Goal: Task Accomplishment & Management: Manage account settings

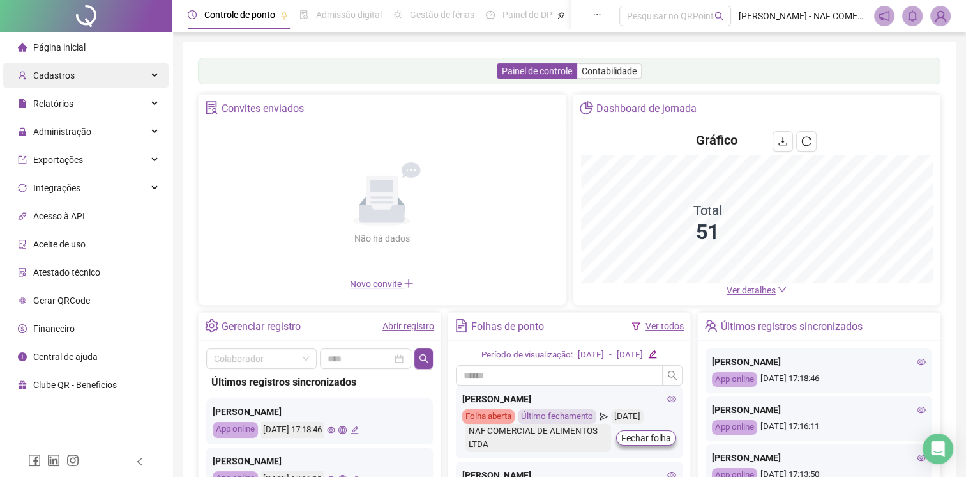
drag, startPoint x: 323, startPoint y: 233, endPoint x: 68, endPoint y: 72, distance: 300.9
click at [68, 72] on span "Cadastros" at bounding box center [54, 75] width 42 height 10
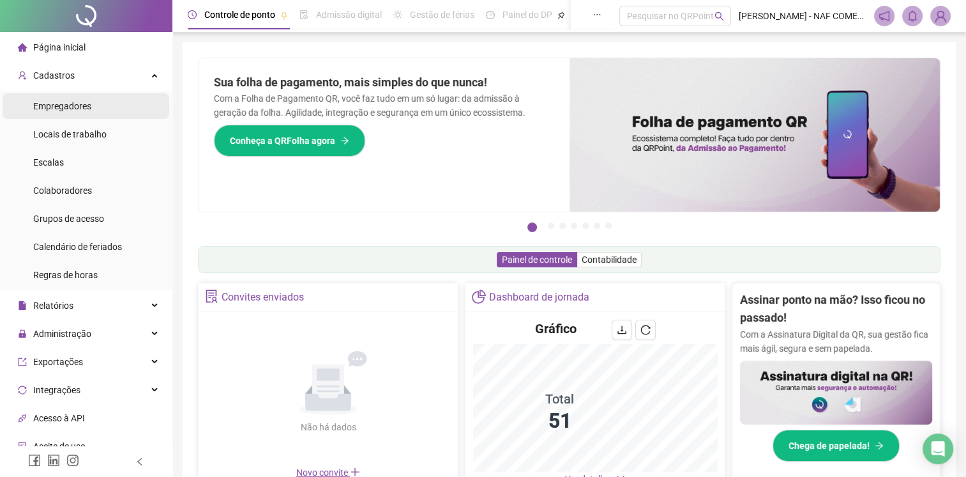
click at [87, 107] on span "Empregadores" at bounding box center [62, 106] width 58 height 10
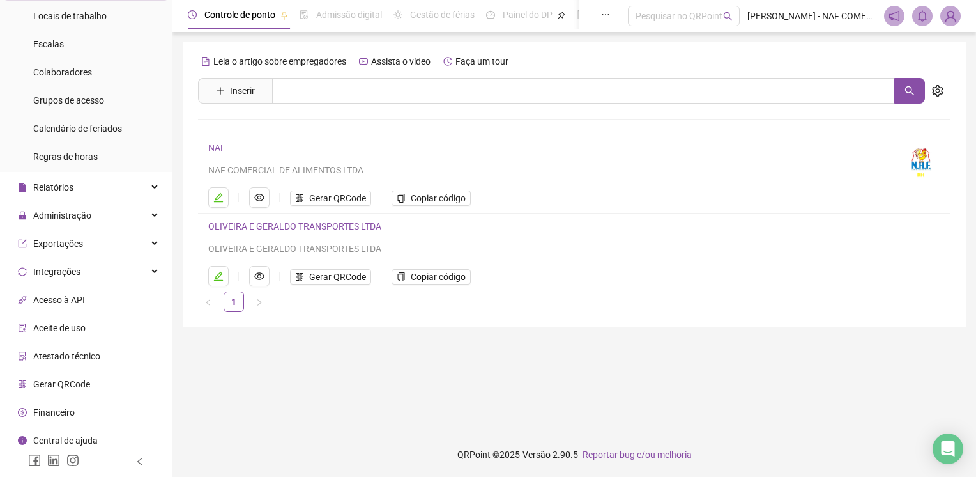
scroll to position [125, 0]
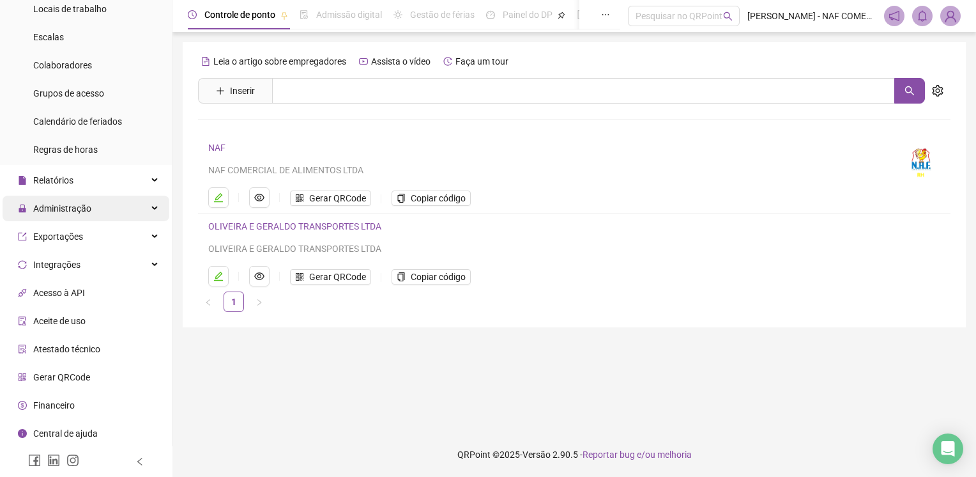
click at [54, 206] on span "Administração" at bounding box center [62, 208] width 58 height 10
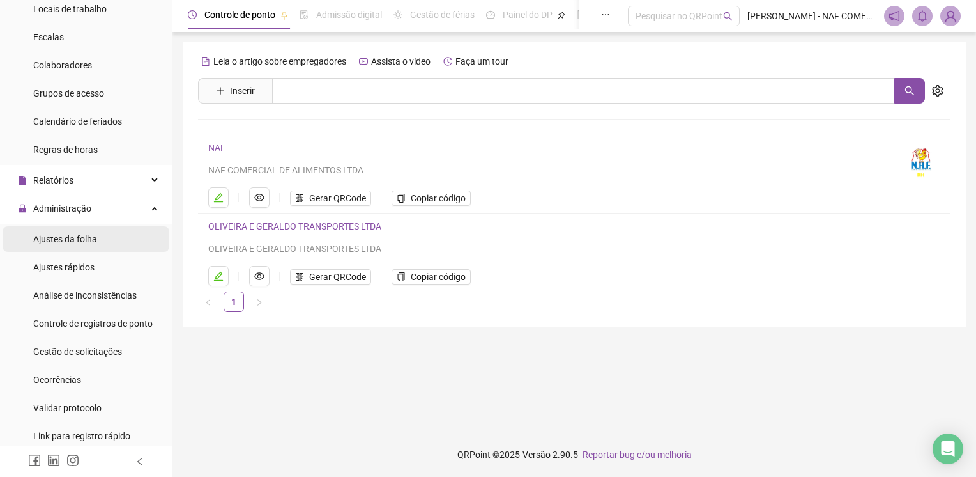
click at [63, 239] on span "Ajustes da folha" at bounding box center [65, 239] width 64 height 10
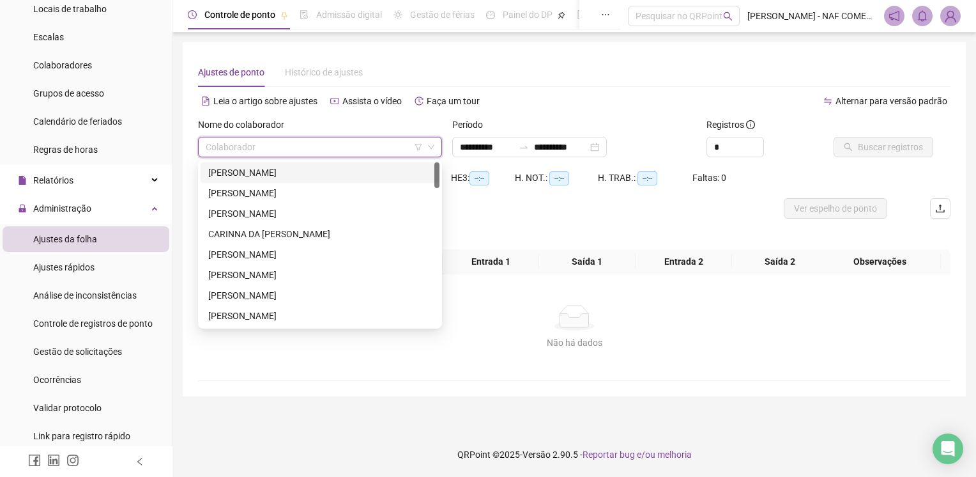
click at [332, 144] on input "search" at bounding box center [314, 146] width 217 height 19
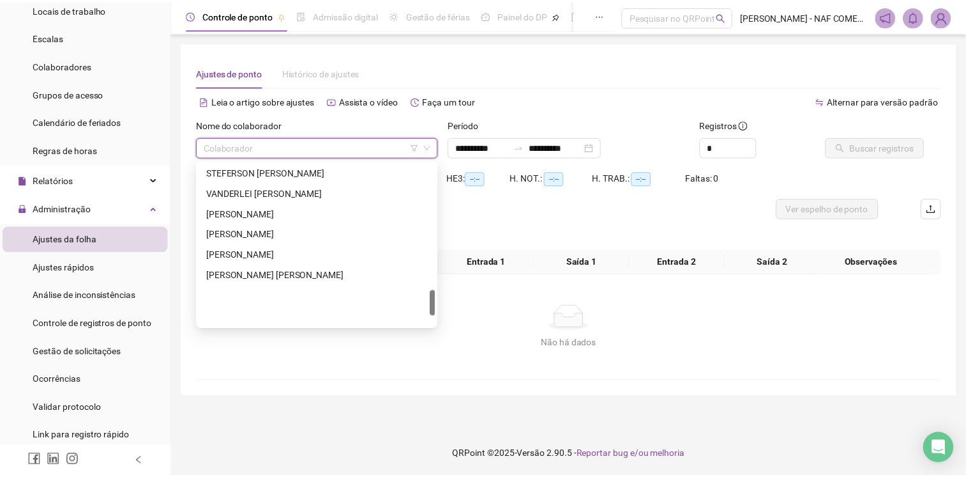
scroll to position [751, 0]
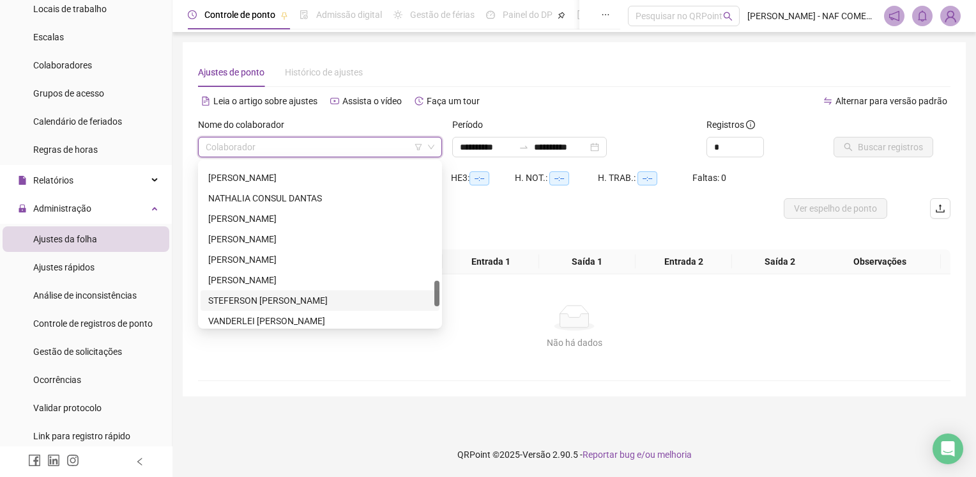
click at [275, 300] on div "STEFERSON [PERSON_NAME]" at bounding box center [320, 300] width 224 height 14
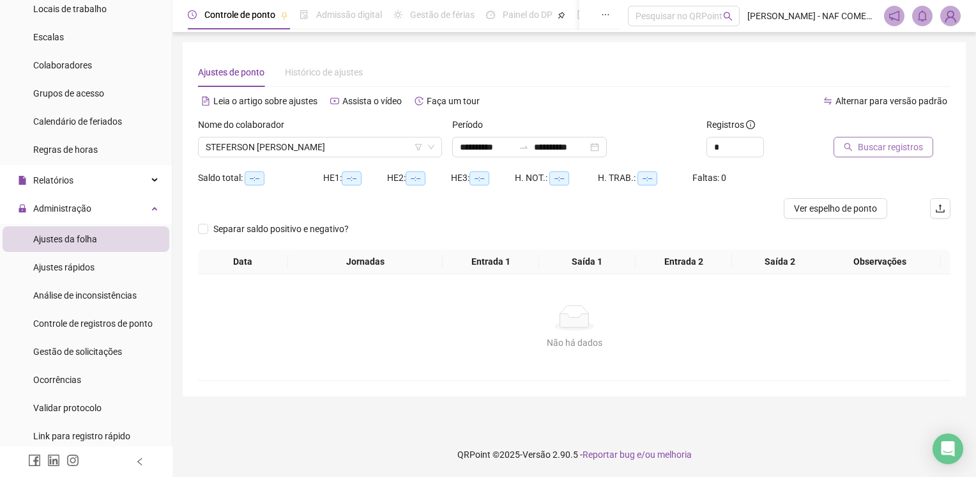
click at [901, 149] on span "Buscar registros" at bounding box center [890, 147] width 65 height 14
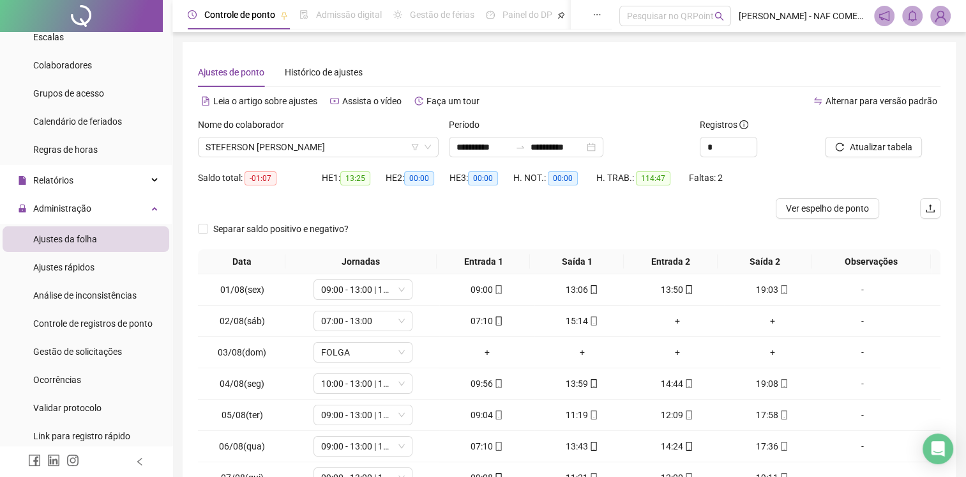
scroll to position [121, 0]
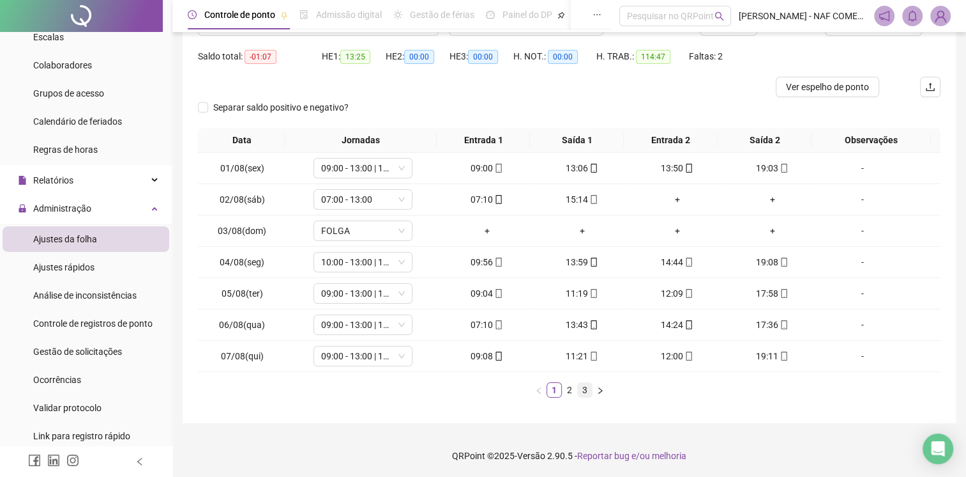
click at [588, 392] on link "3" at bounding box center [585, 390] width 14 height 14
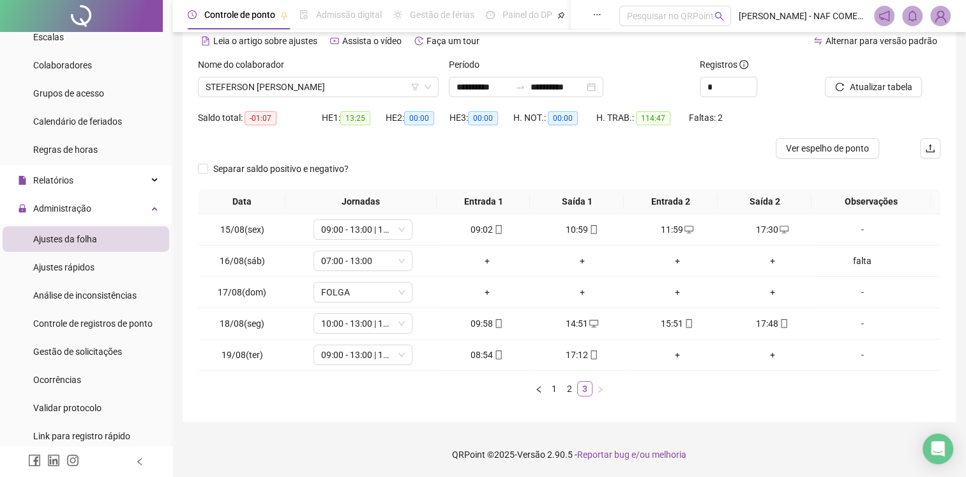
scroll to position [59, 0]
click at [671, 358] on div "+" at bounding box center [677, 356] width 85 height 14
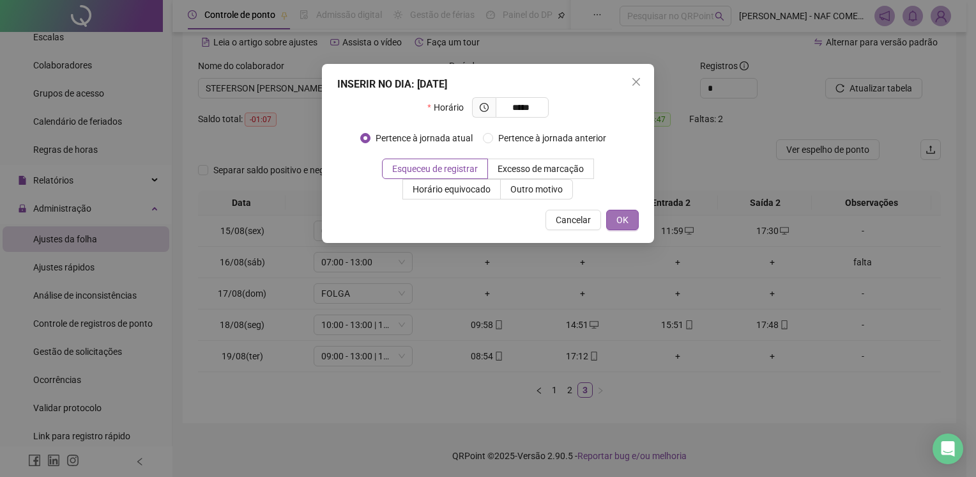
type input "*****"
click at [622, 218] on span "OK" at bounding box center [622, 220] width 12 height 14
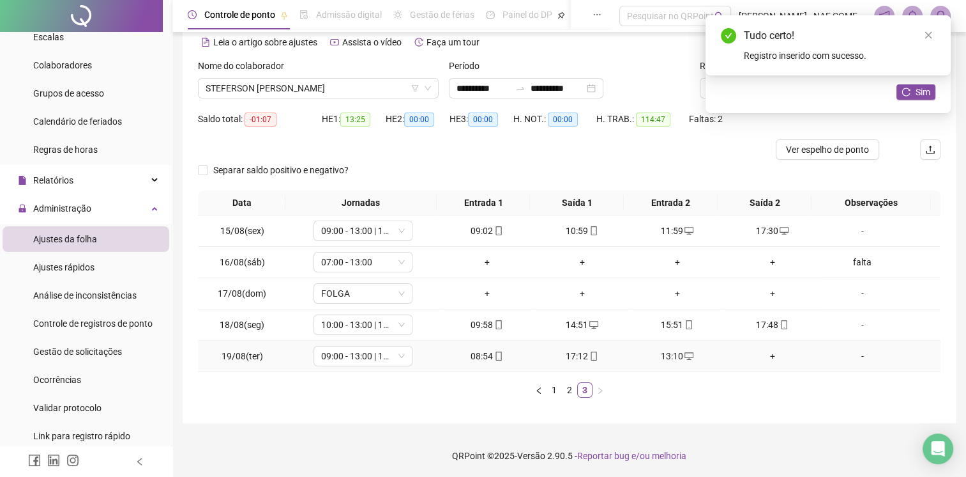
click at [770, 350] on div "+" at bounding box center [772, 356] width 85 height 14
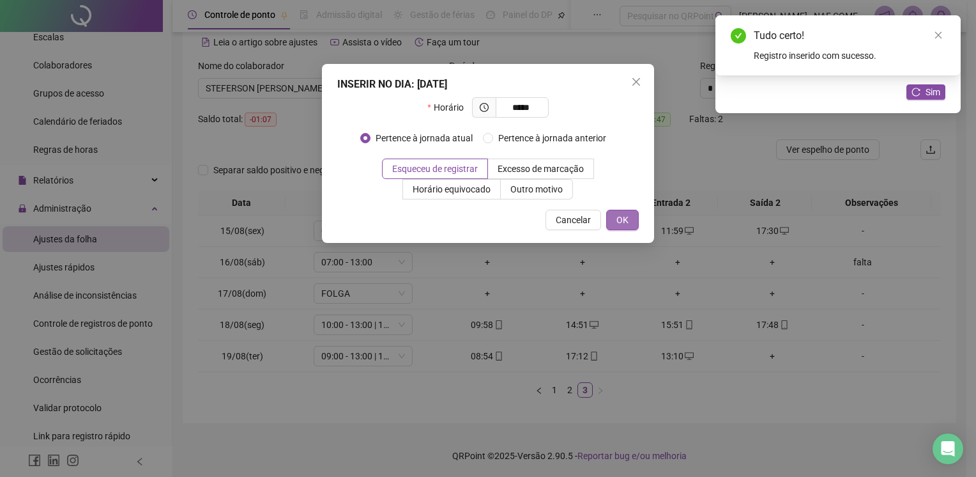
type input "*****"
click at [613, 221] on button "OK" at bounding box center [622, 220] width 33 height 20
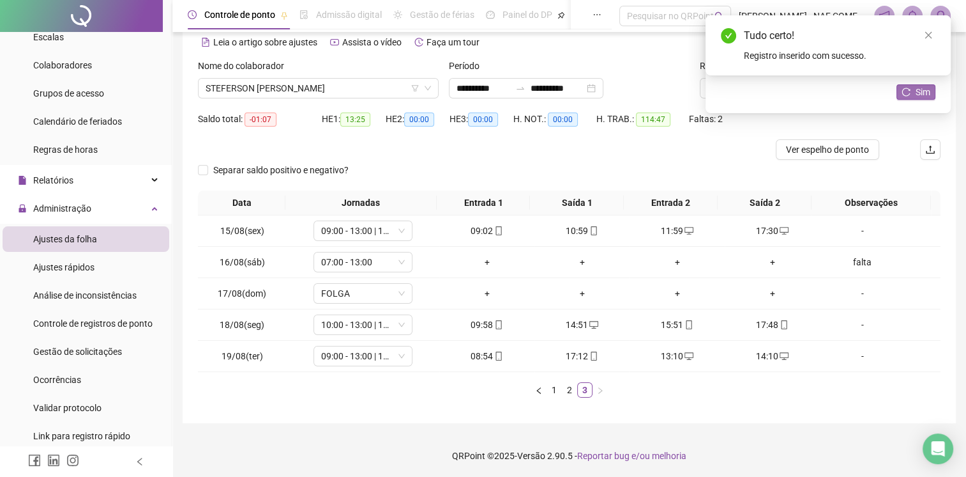
click at [928, 97] on span "Sim" at bounding box center [923, 92] width 15 height 14
click at [881, 91] on span "Atualizar tabela" at bounding box center [881, 88] width 63 height 14
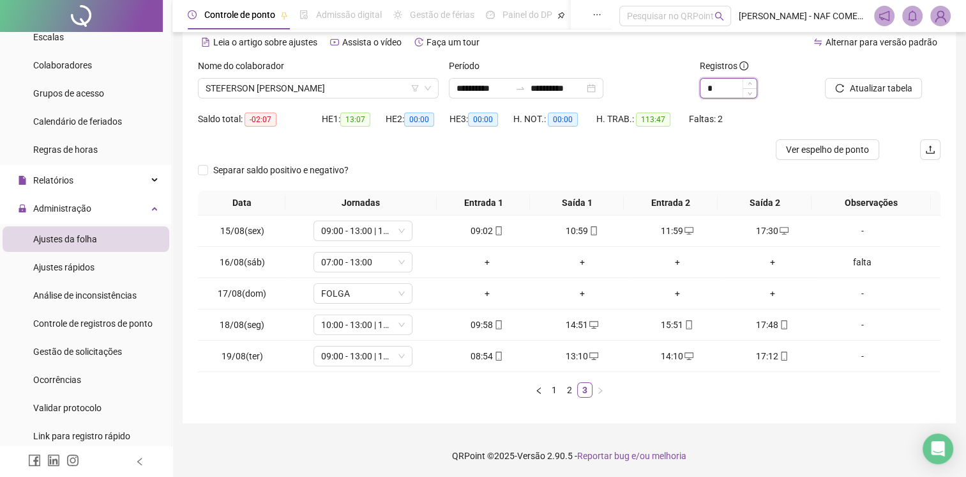
click at [729, 91] on input "*" at bounding box center [729, 88] width 56 height 19
drag, startPoint x: 665, startPoint y: 101, endPoint x: 655, endPoint y: 102, distance: 10.2
click at [655, 102] on div "**********" at bounding box center [569, 84] width 753 height 50
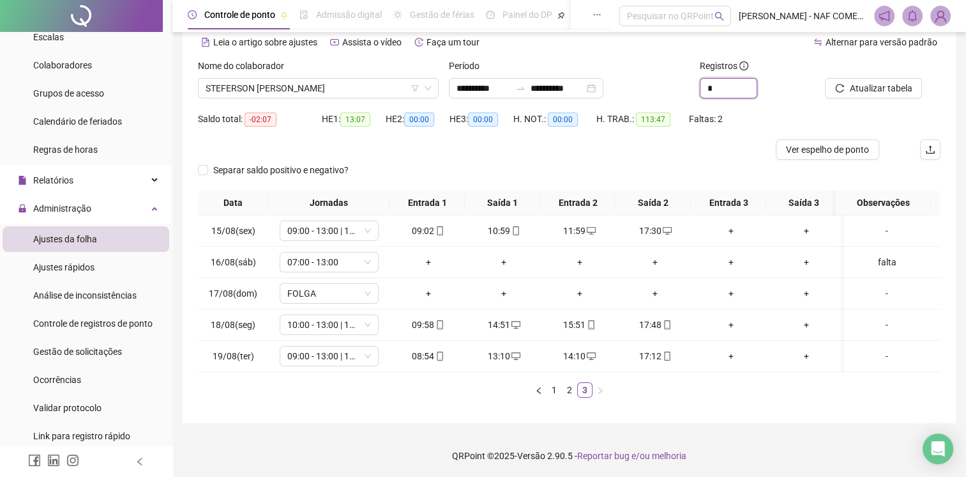
type input "*"
click at [557, 395] on link "1" at bounding box center [554, 390] width 14 height 14
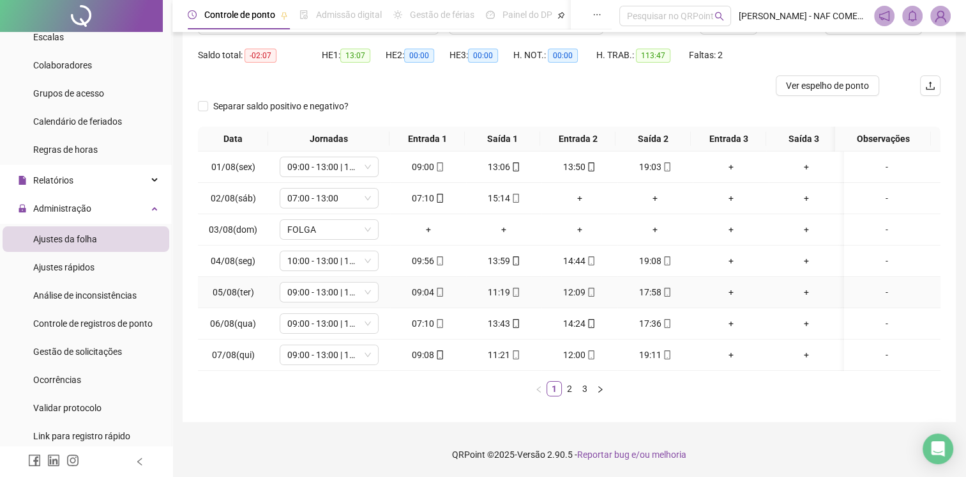
scroll to position [123, 0]
click at [567, 395] on link "2" at bounding box center [570, 388] width 14 height 14
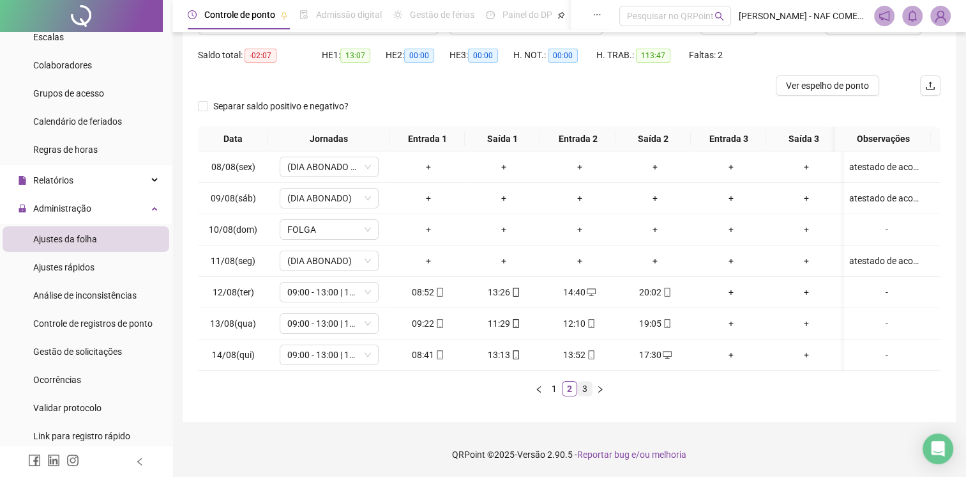
click at [580, 393] on link "3" at bounding box center [585, 388] width 14 height 14
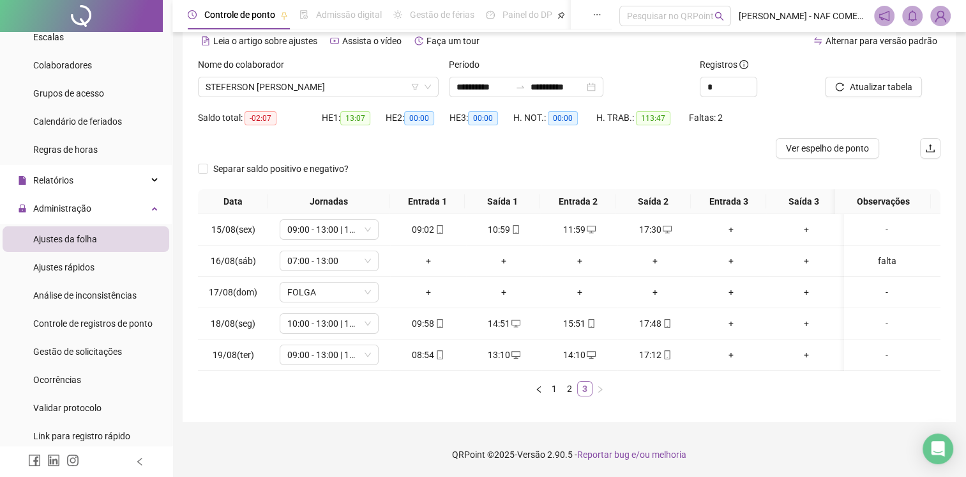
scroll to position [69, 0]
click at [551, 390] on link "1" at bounding box center [554, 388] width 14 height 14
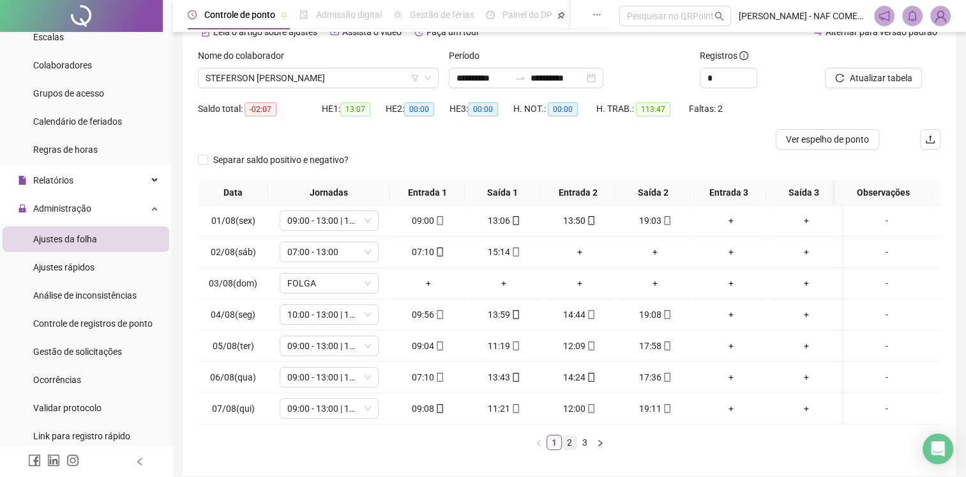
click at [568, 449] on link "2" at bounding box center [570, 442] width 14 height 14
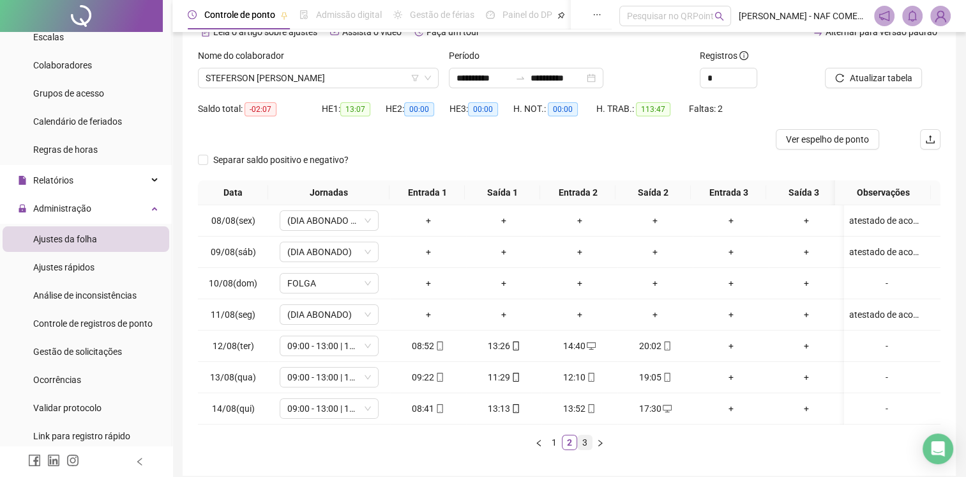
click at [584, 449] on link "3" at bounding box center [585, 442] width 14 height 14
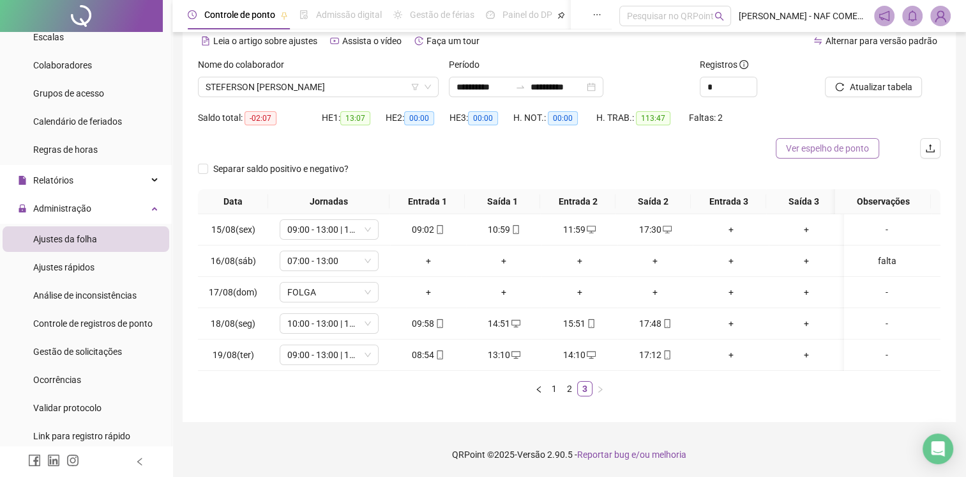
click at [852, 144] on span "Ver espelho de ponto" at bounding box center [827, 148] width 83 height 14
click at [571, 388] on link "2" at bounding box center [570, 388] width 14 height 14
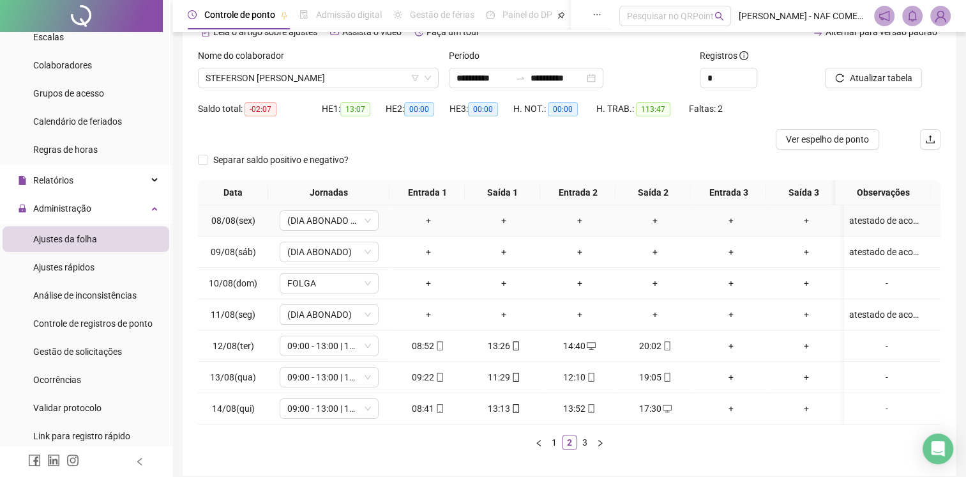
click at [880, 219] on div "atestado de acompanhante" at bounding box center [887, 220] width 75 height 14
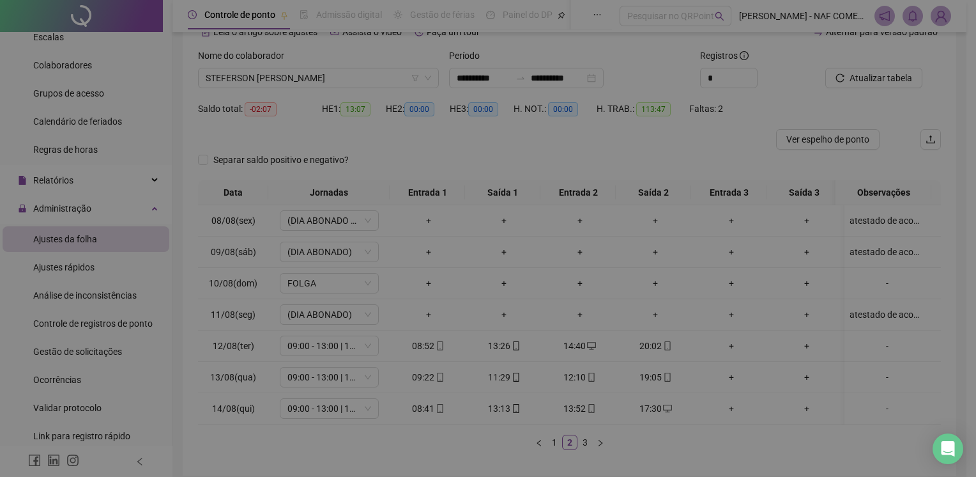
type textarea "**********"
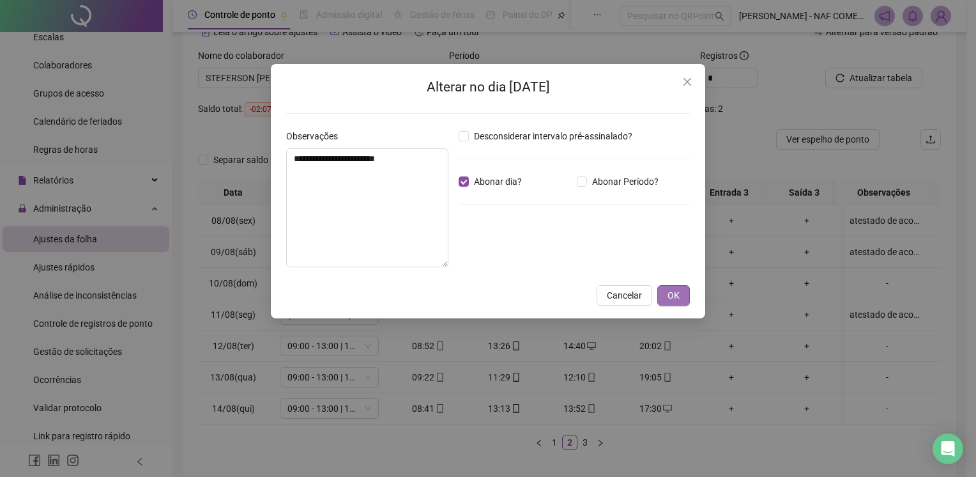
click at [676, 293] on span "OK" at bounding box center [673, 295] width 12 height 14
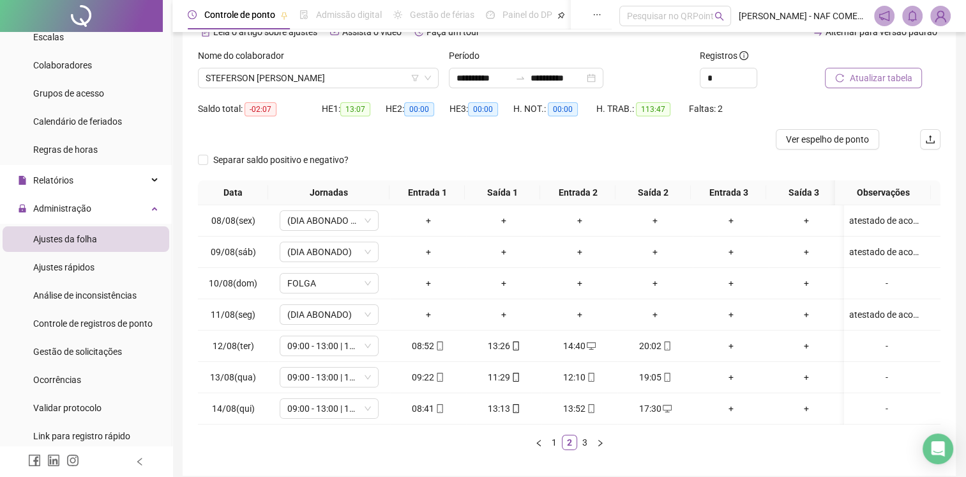
click at [861, 79] on span "Atualizar tabela" at bounding box center [881, 78] width 63 height 14
click at [837, 144] on span "Ver espelho de ponto" at bounding box center [827, 139] width 83 height 14
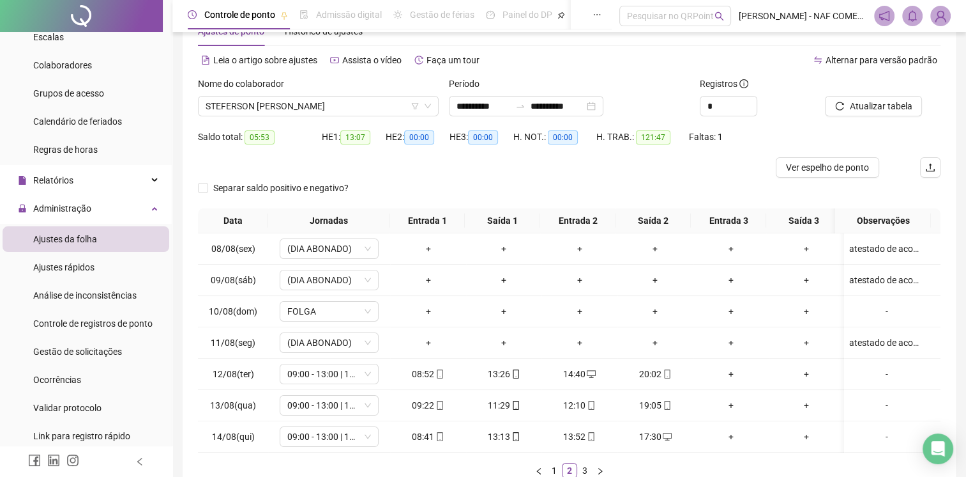
scroll to position [5, 0]
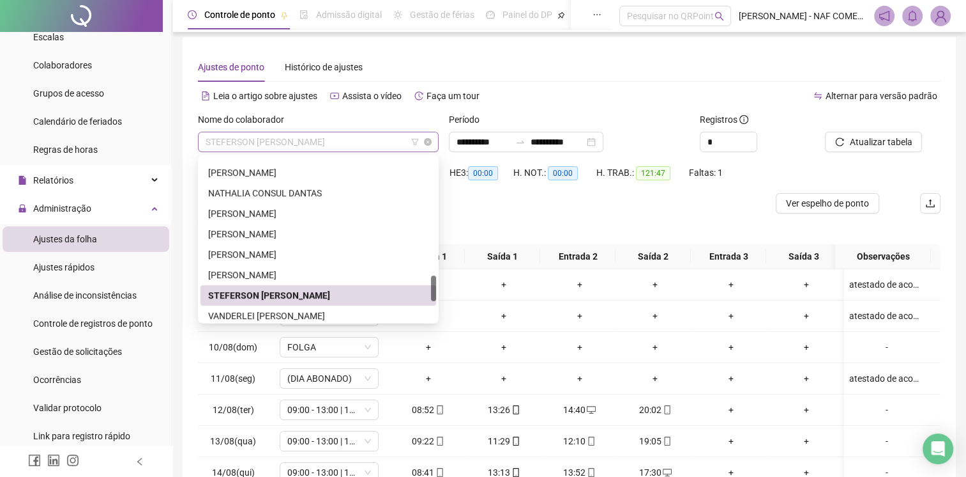
click at [376, 141] on span "STEFERSON [PERSON_NAME]" at bounding box center [318, 141] width 225 height 19
click at [314, 311] on div "VANDERLEI [PERSON_NAME]" at bounding box center [318, 316] width 220 height 14
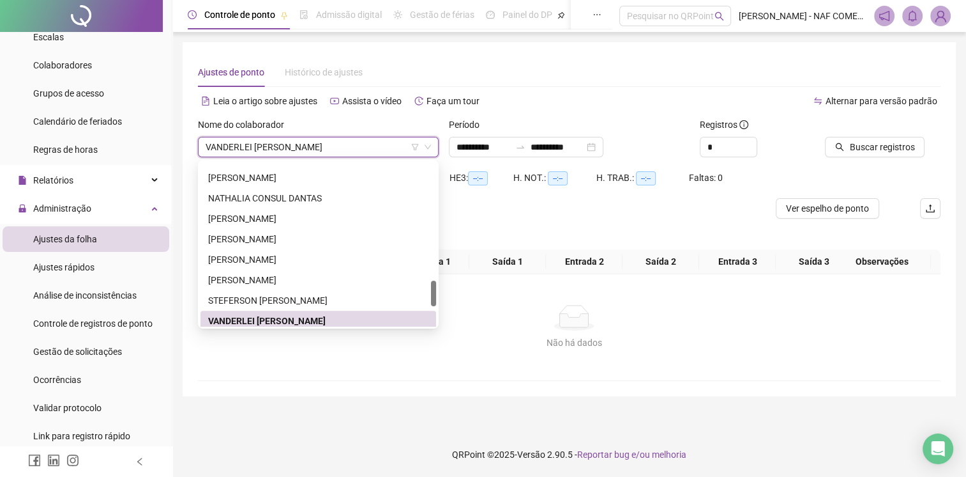
scroll to position [0, 0]
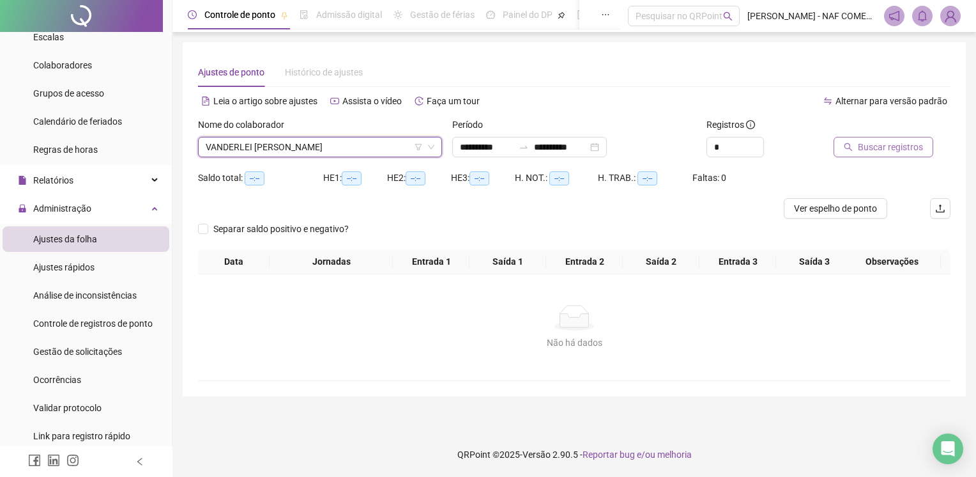
click at [879, 151] on span "Buscar registros" at bounding box center [890, 147] width 65 height 14
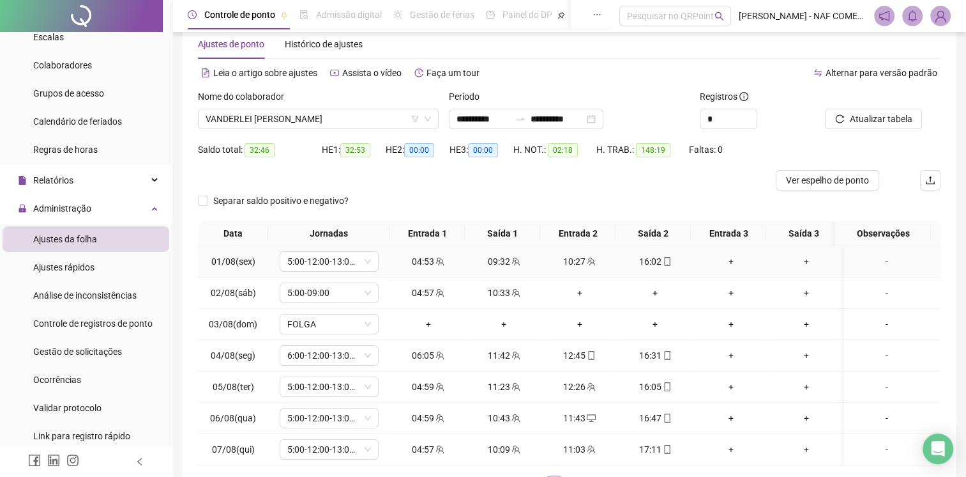
scroll to position [64, 0]
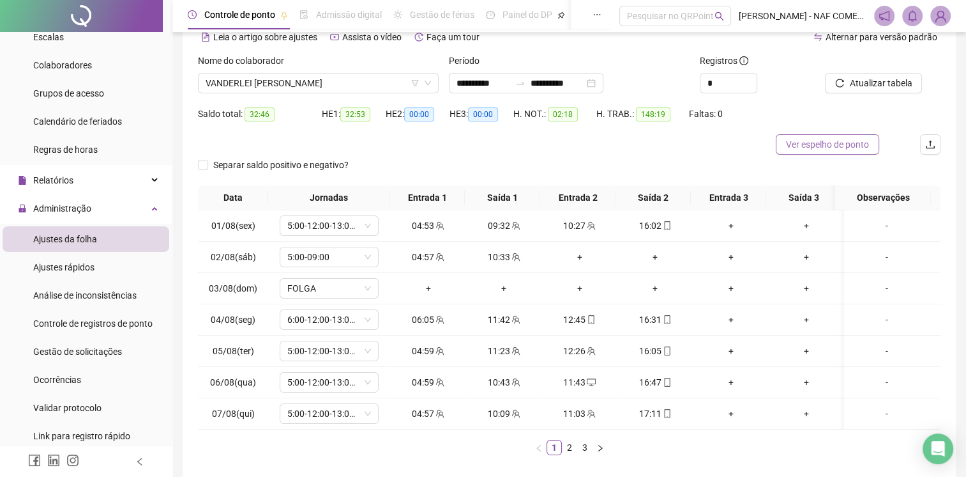
click at [844, 144] on span "Ver espelho de ponto" at bounding box center [827, 144] width 83 height 14
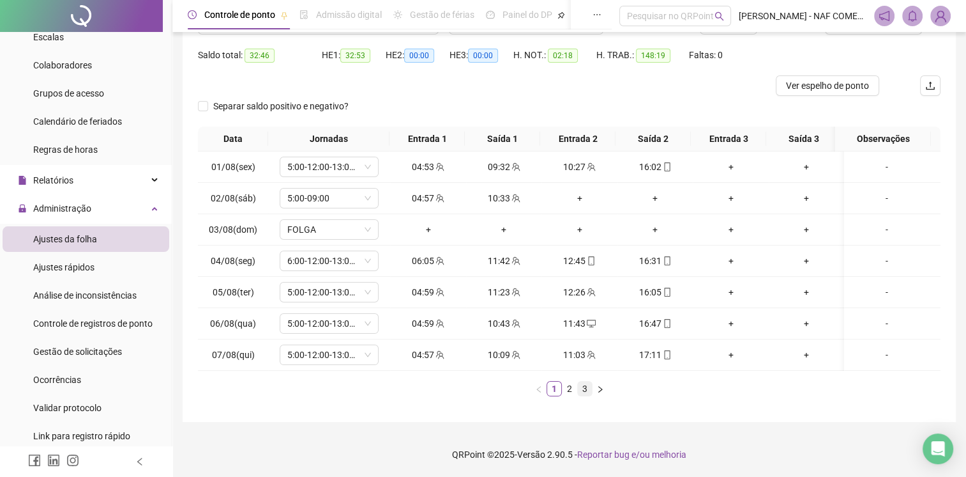
click at [583, 387] on link "3" at bounding box center [585, 388] width 14 height 14
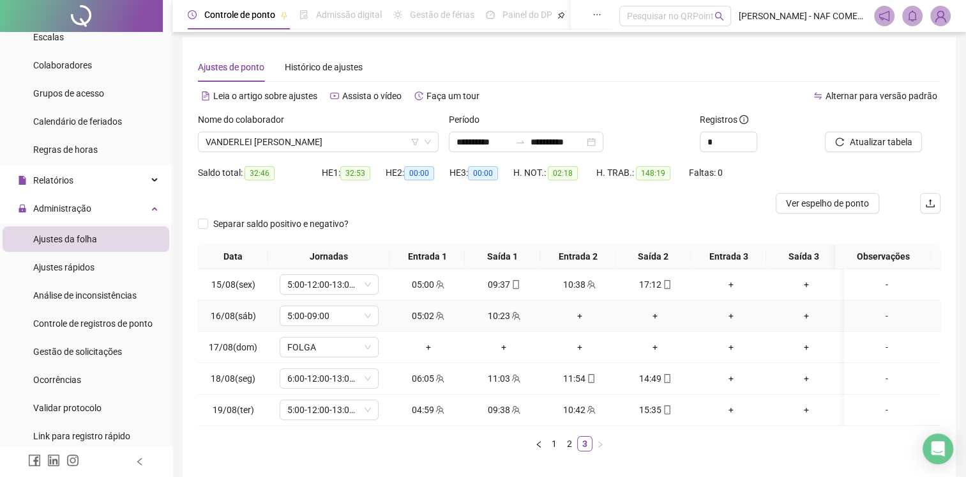
scroll to position [69, 0]
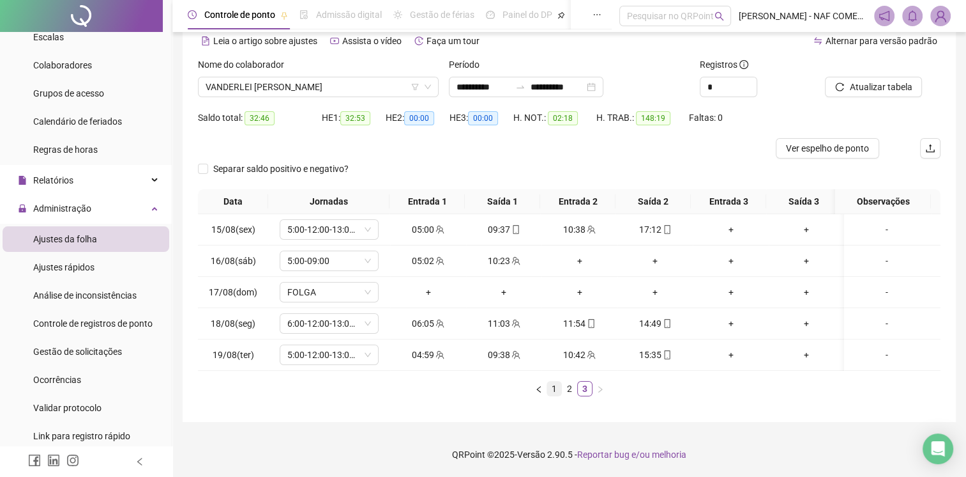
click at [550, 391] on link "1" at bounding box center [554, 388] width 14 height 14
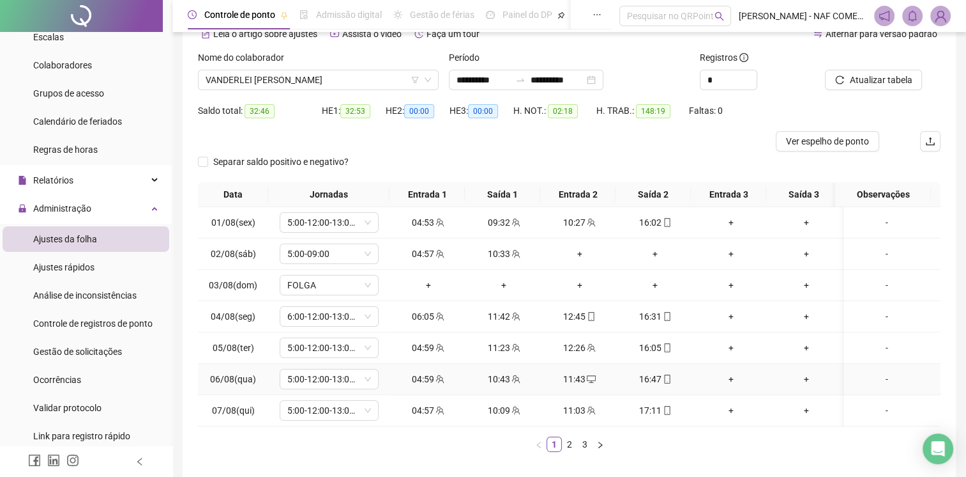
scroll to position [131, 0]
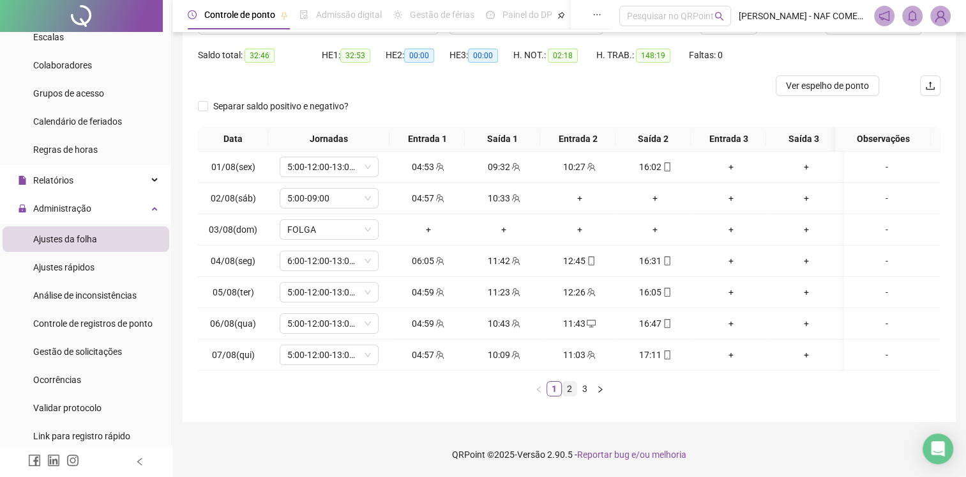
click at [570, 395] on link "2" at bounding box center [570, 388] width 14 height 14
click at [583, 385] on link "3" at bounding box center [585, 388] width 14 height 14
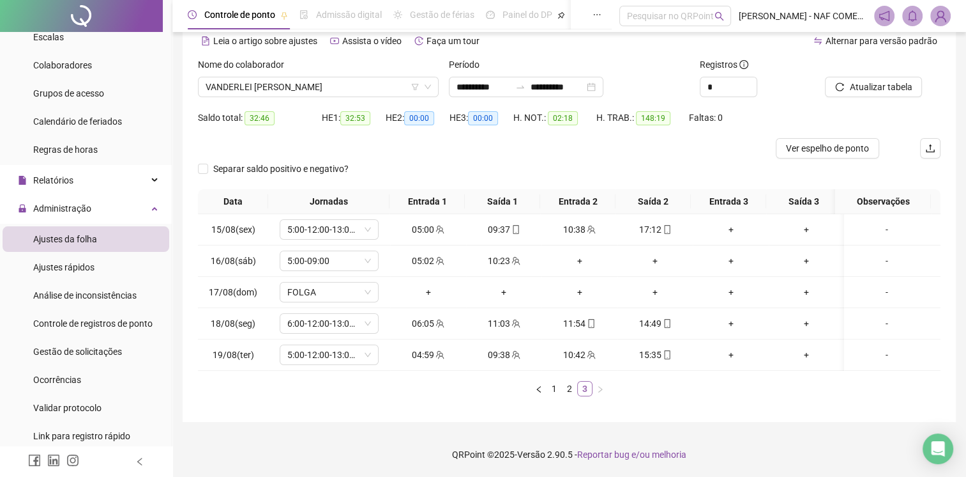
scroll to position [69, 0]
click at [812, 144] on span "Ver espelho de ponto" at bounding box center [827, 148] width 83 height 14
click at [382, 77] on span "VANDERLEI [PERSON_NAME]" at bounding box center [318, 86] width 225 height 19
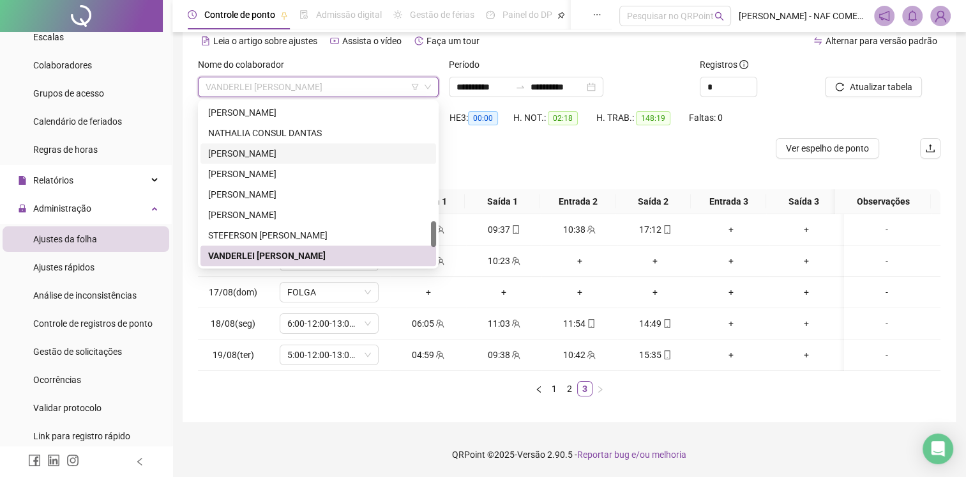
scroll to position [879, 0]
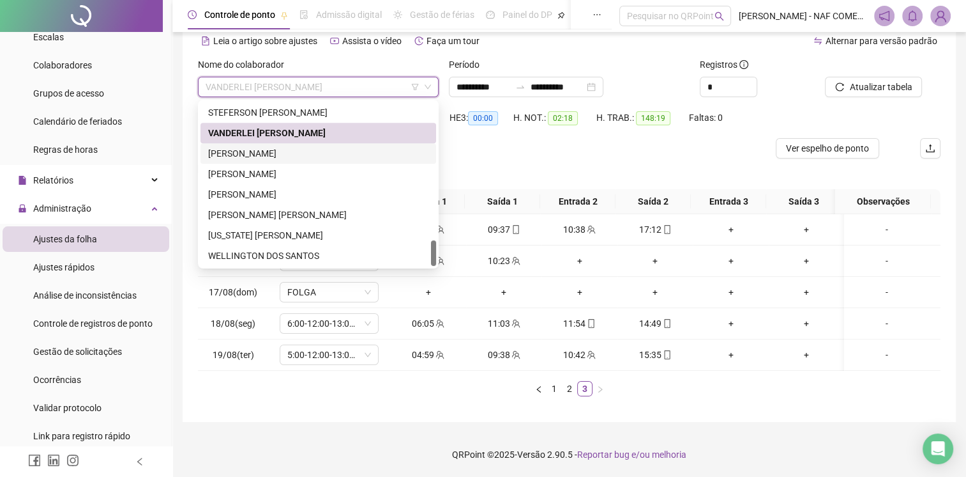
click at [326, 147] on div "[PERSON_NAME]" at bounding box center [318, 153] width 220 height 14
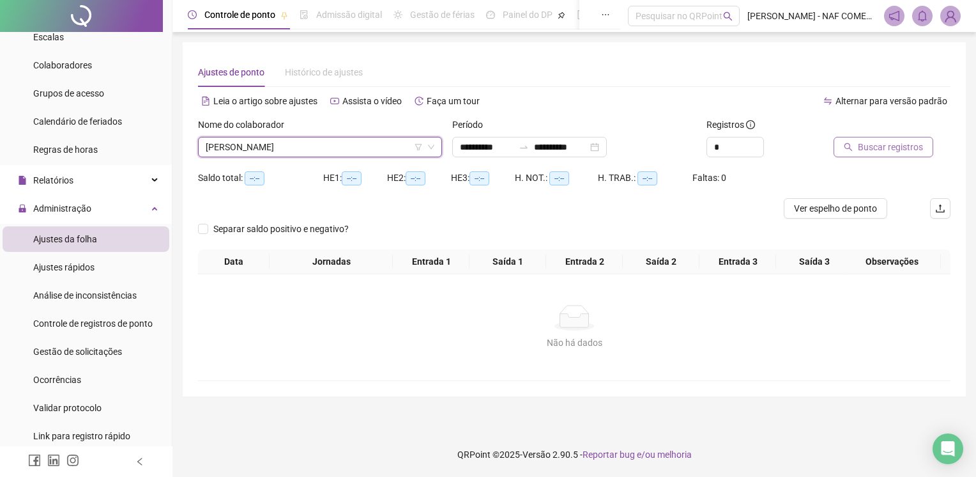
click at [897, 149] on span "Buscar registros" at bounding box center [890, 147] width 65 height 14
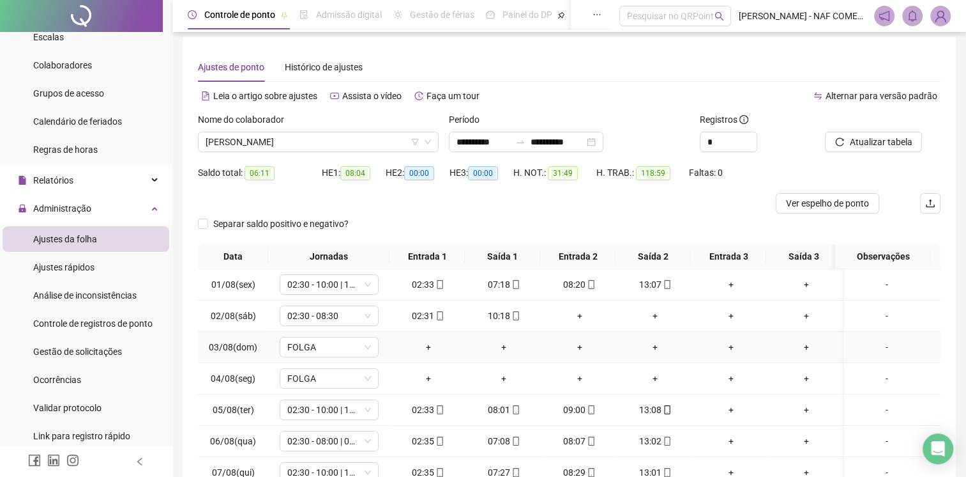
scroll to position [3, 0]
click at [818, 203] on span "Ver espelho de ponto" at bounding box center [827, 205] width 83 height 14
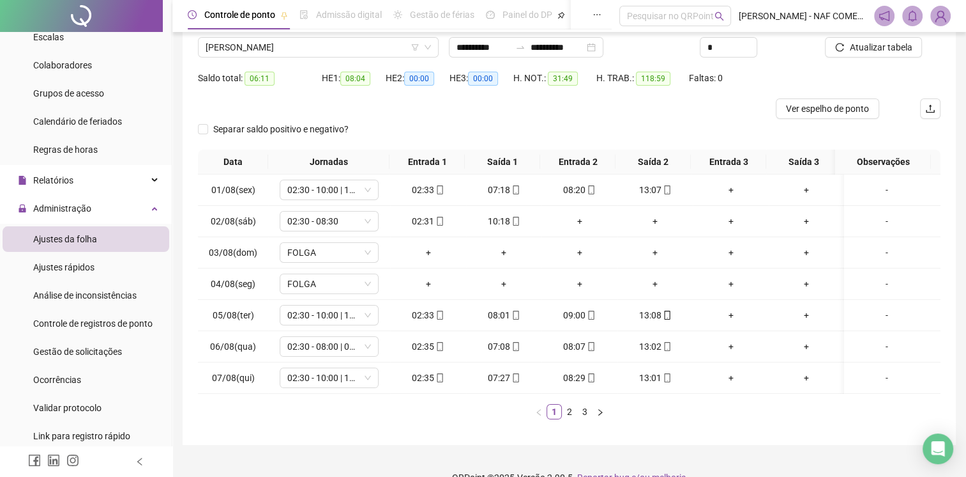
scroll to position [131, 0]
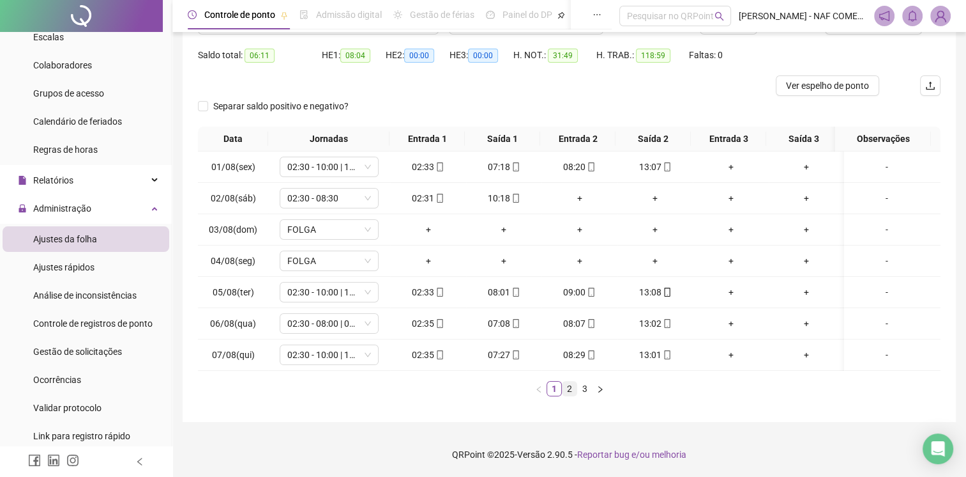
click at [572, 386] on link "2" at bounding box center [570, 388] width 14 height 14
click at [589, 390] on link "3" at bounding box center [585, 388] width 14 height 14
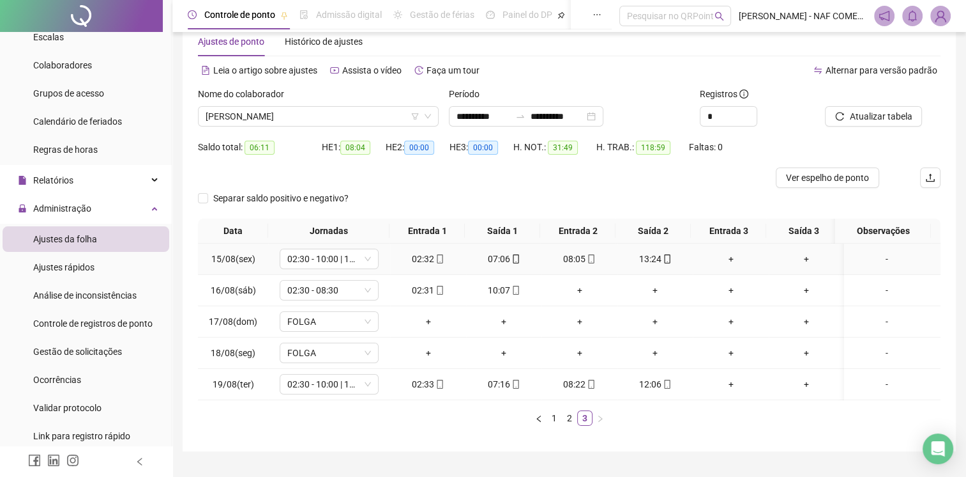
scroll to position [0, 0]
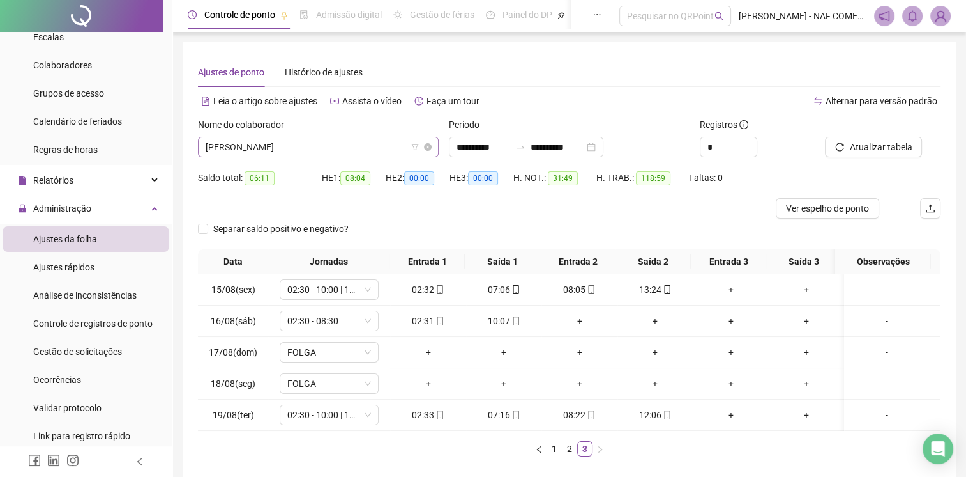
click at [309, 151] on span "[PERSON_NAME]" at bounding box center [318, 146] width 225 height 19
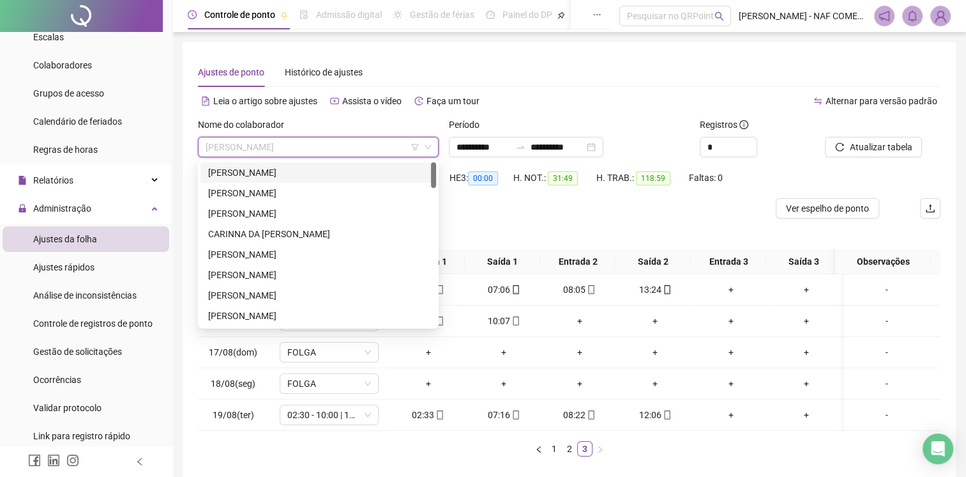
click at [277, 176] on div "[PERSON_NAME]" at bounding box center [318, 172] width 220 height 14
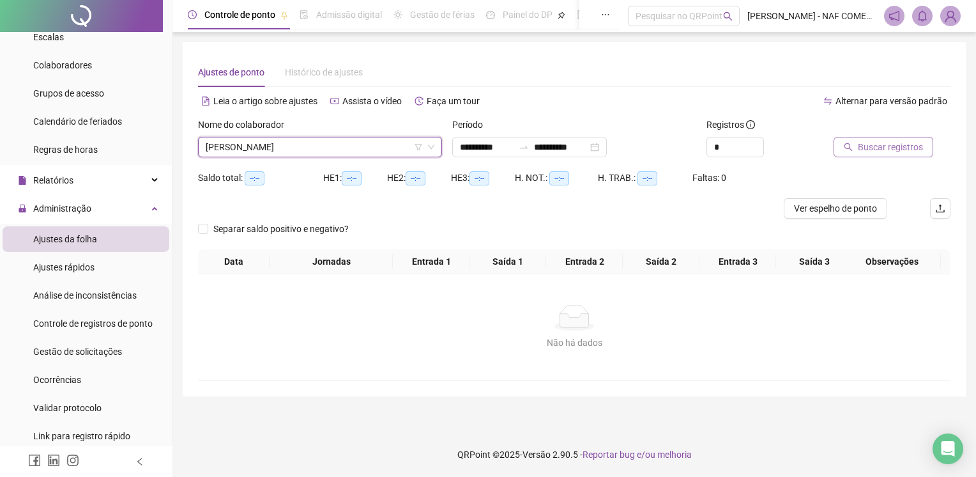
click at [903, 155] on button "Buscar registros" at bounding box center [884, 147] width 100 height 20
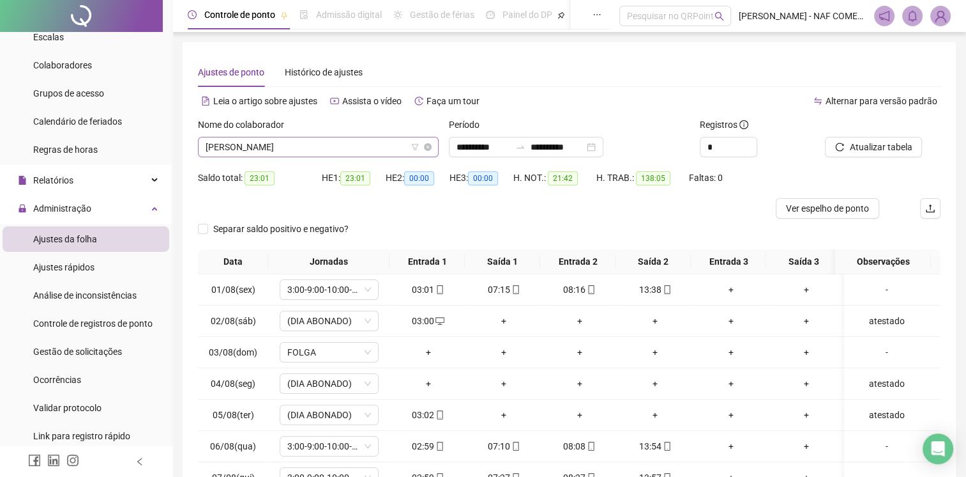
click at [366, 137] on span "[PERSON_NAME]" at bounding box center [318, 146] width 225 height 19
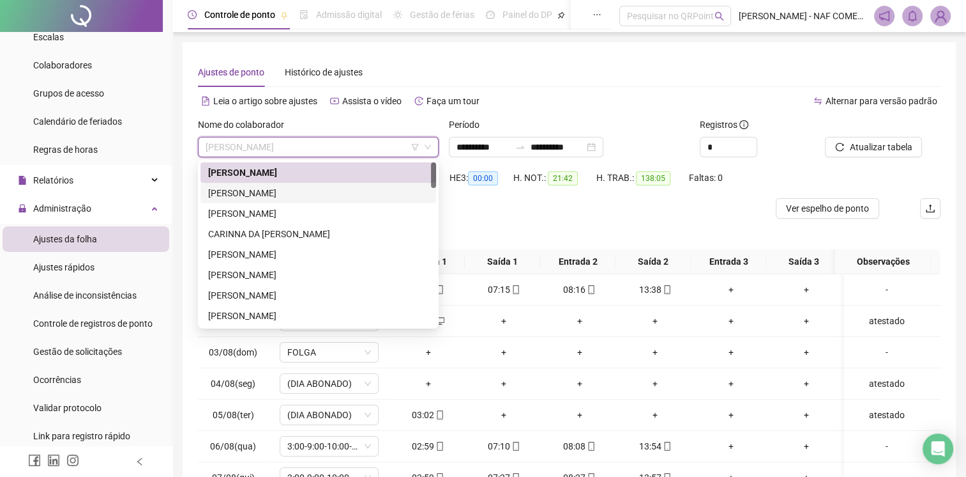
click at [314, 192] on div "[PERSON_NAME]" at bounding box center [318, 193] width 220 height 14
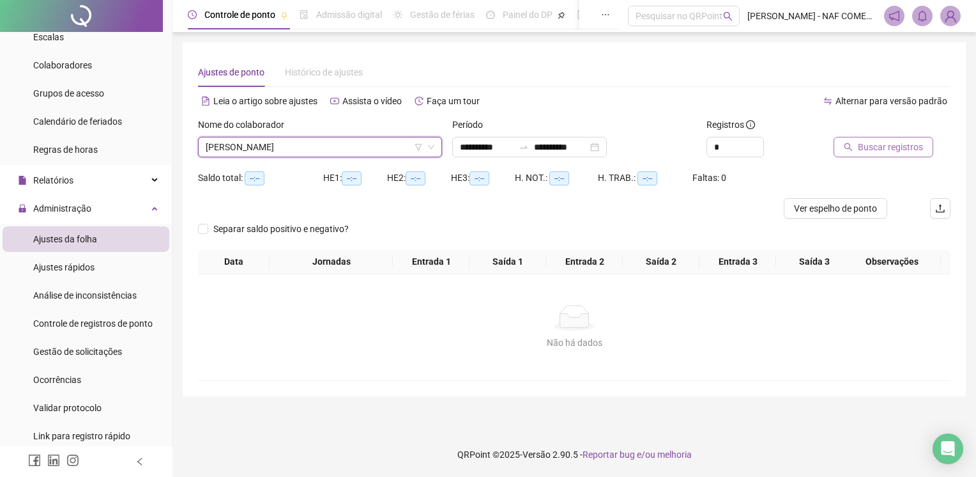
click at [883, 146] on span "Buscar registros" at bounding box center [890, 147] width 65 height 14
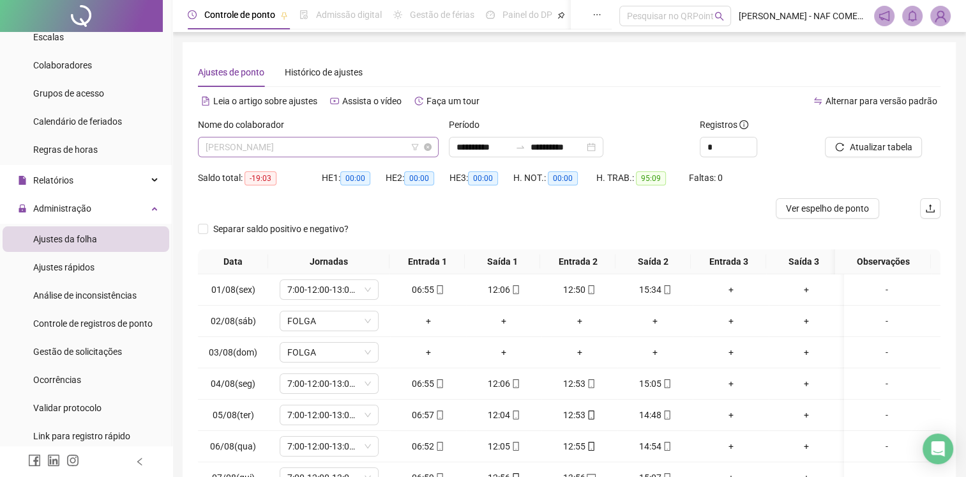
click at [363, 142] on span "[PERSON_NAME]" at bounding box center [318, 146] width 225 height 19
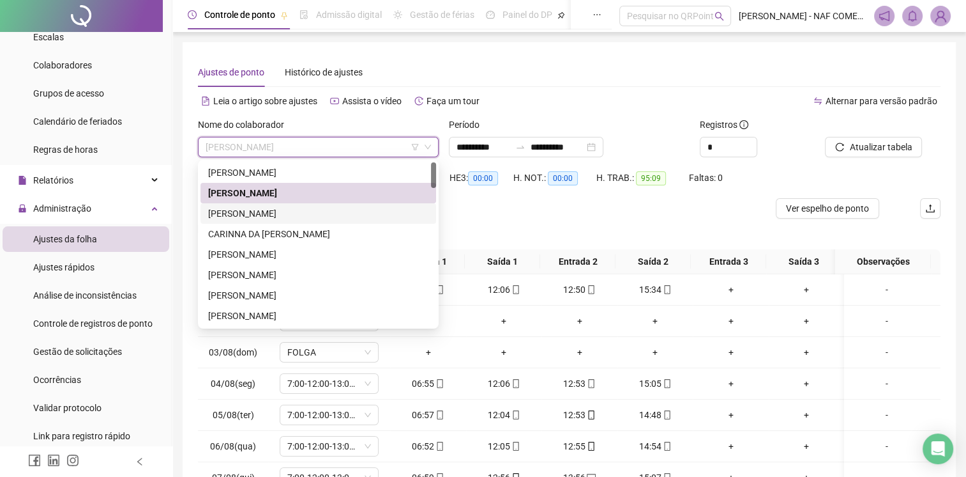
click at [268, 216] on div "[PERSON_NAME]" at bounding box center [318, 213] width 220 height 14
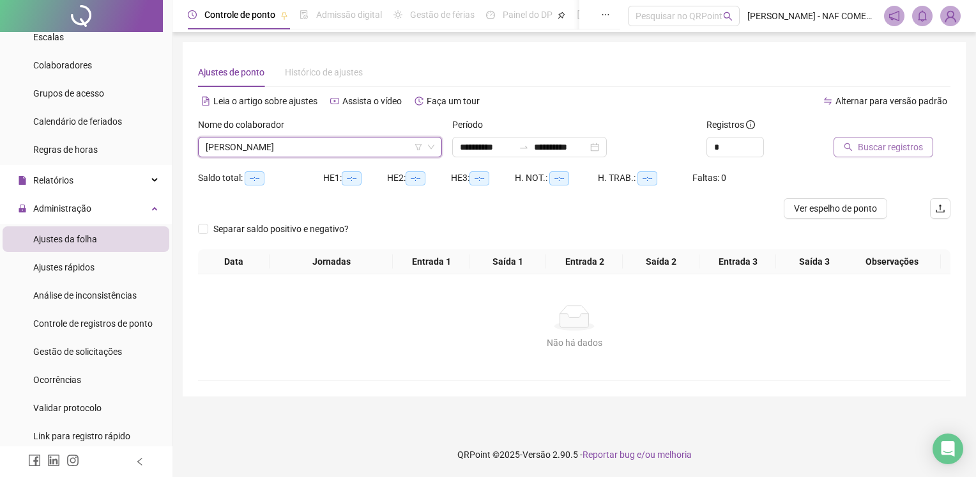
click at [865, 141] on span "Buscar registros" at bounding box center [890, 147] width 65 height 14
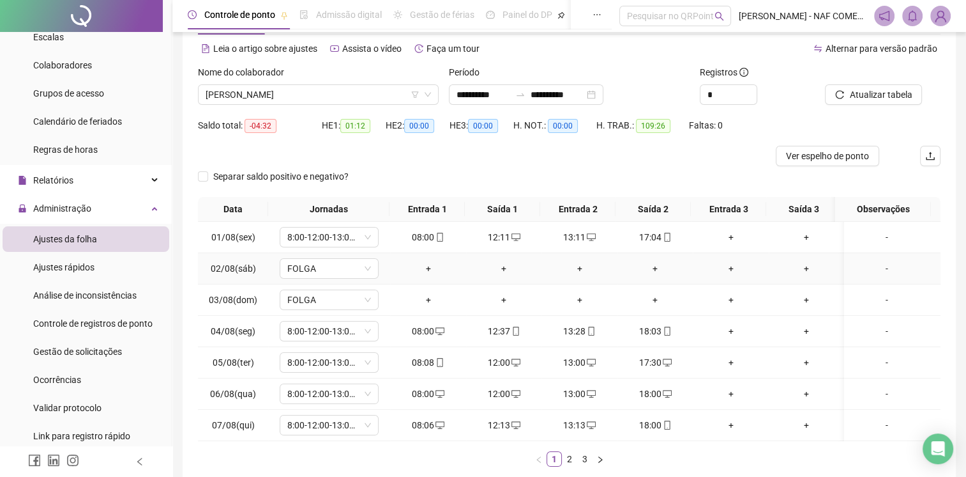
scroll to position [131, 0]
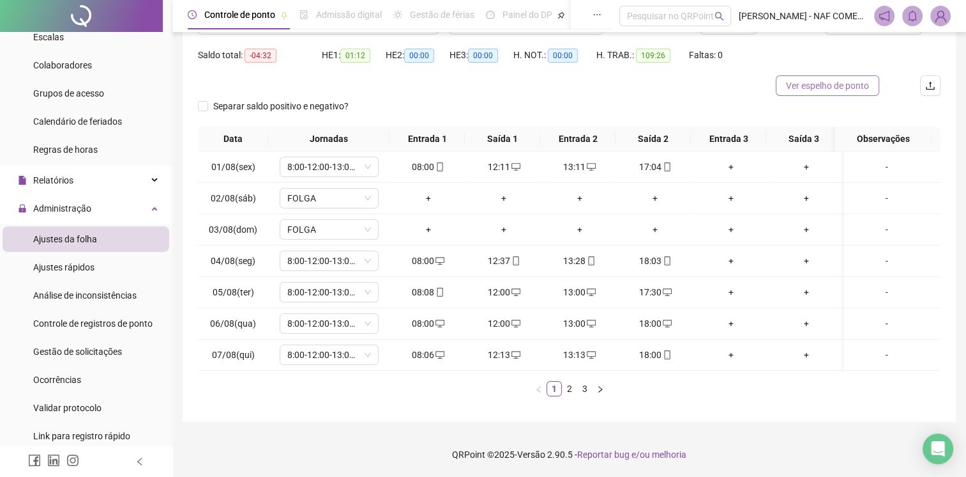
click at [814, 80] on span "Ver espelho de ponto" at bounding box center [827, 86] width 83 height 14
click at [580, 392] on link "3" at bounding box center [585, 388] width 14 height 14
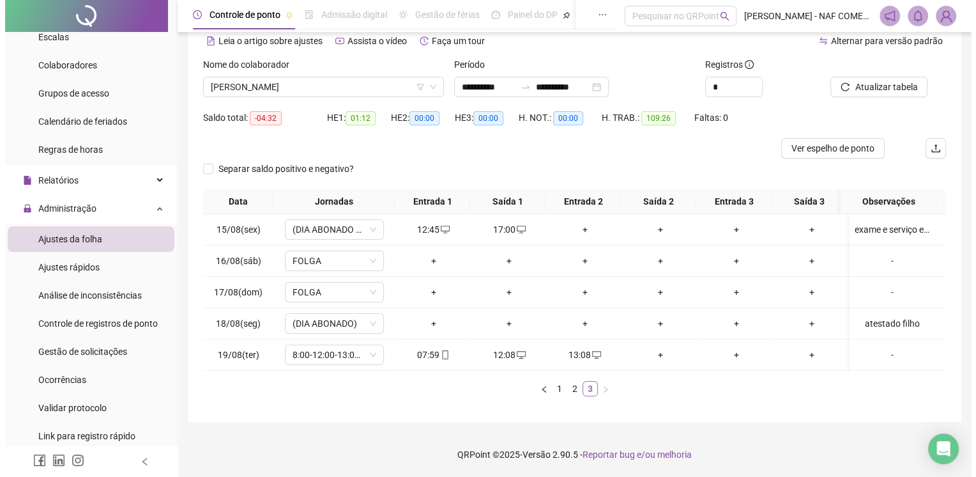
scroll to position [69, 0]
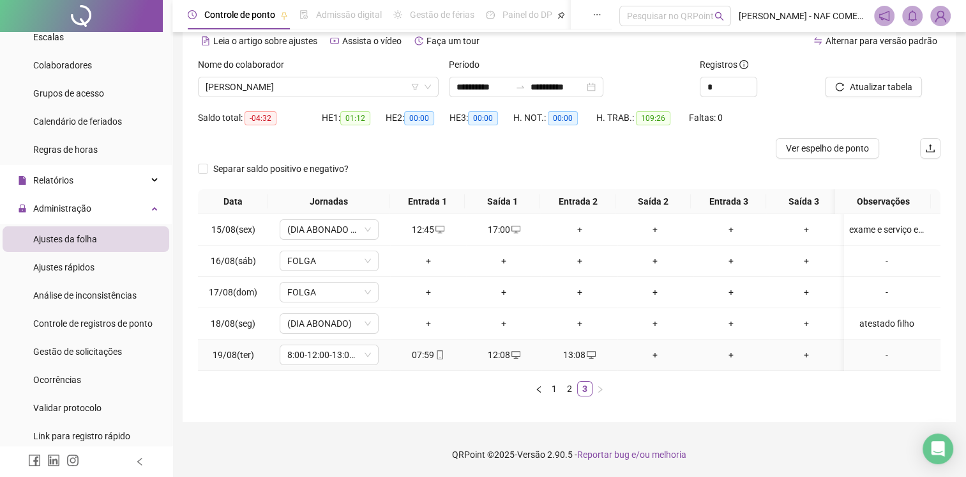
click at [652, 347] on div "+" at bounding box center [656, 354] width 66 height 14
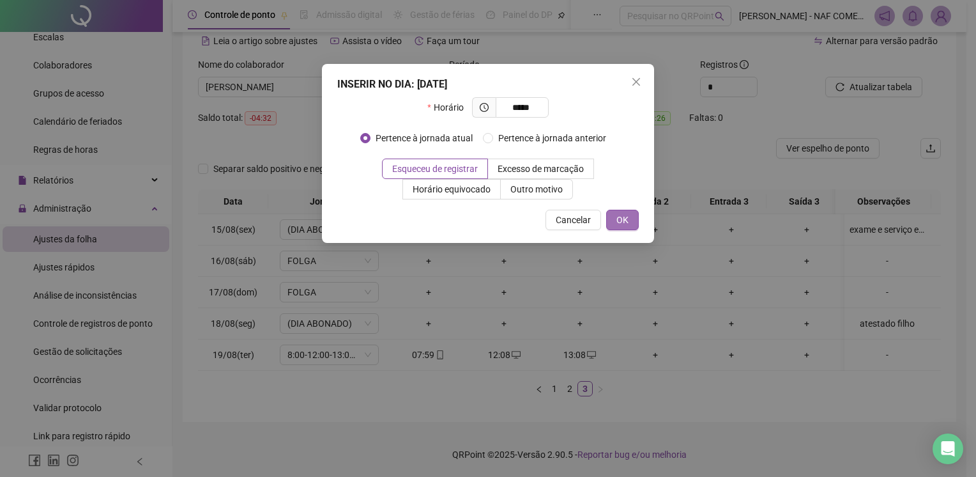
type input "*****"
click at [626, 220] on span "OK" at bounding box center [622, 220] width 12 height 14
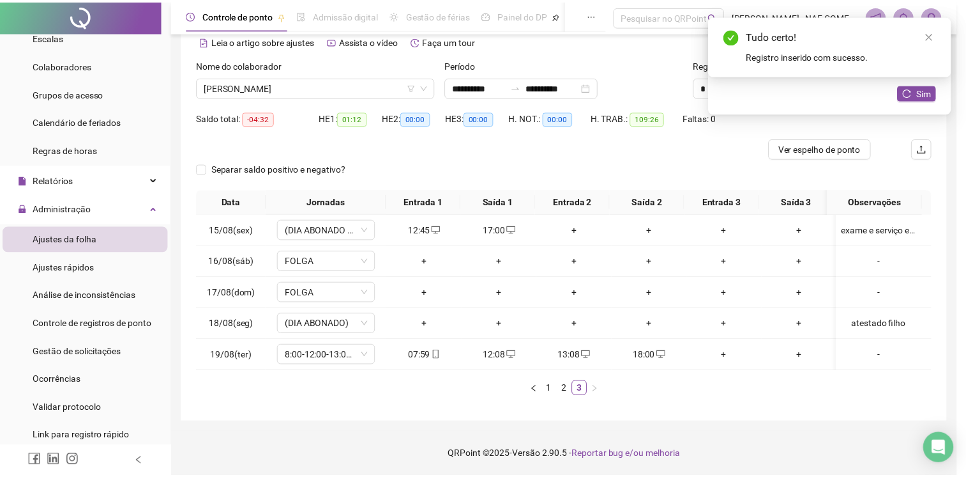
scroll to position [59, 0]
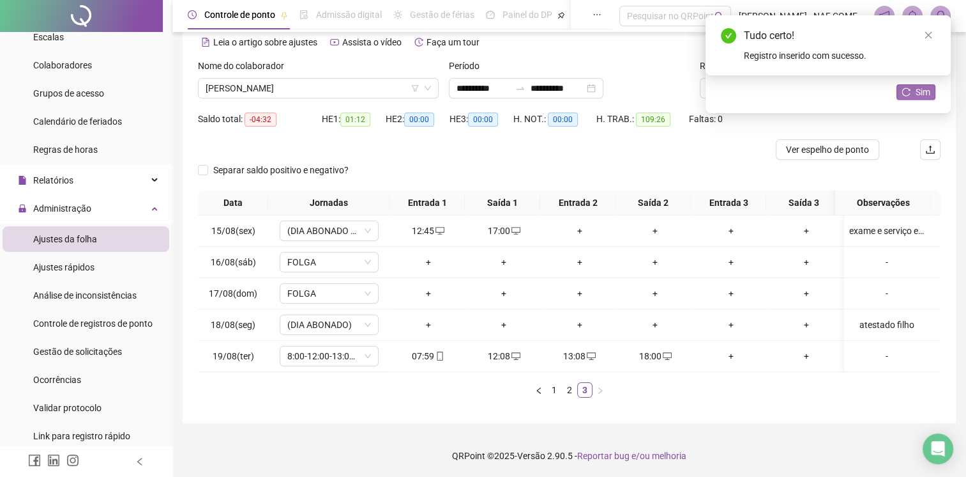
click at [915, 93] on button "Sim" at bounding box center [916, 91] width 39 height 15
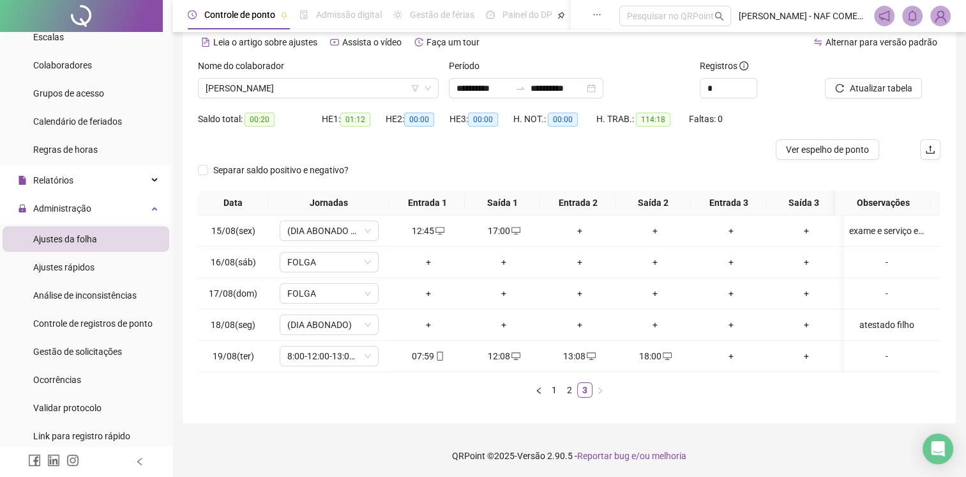
drag, startPoint x: 915, startPoint y: 95, endPoint x: 671, endPoint y: 72, distance: 245.0
click at [671, 72] on div "Período" at bounding box center [569, 68] width 241 height 19
click at [662, 351] on span "desktop" at bounding box center [667, 355] width 10 height 9
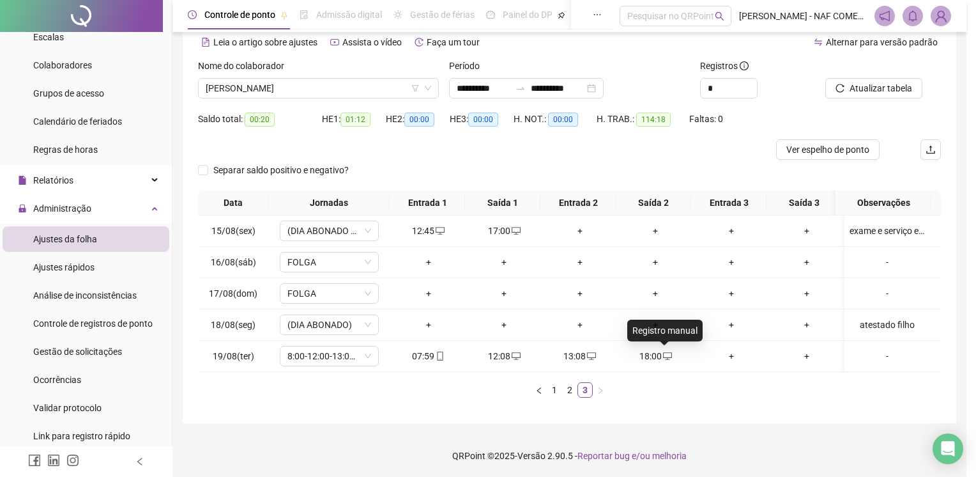
type input "**********"
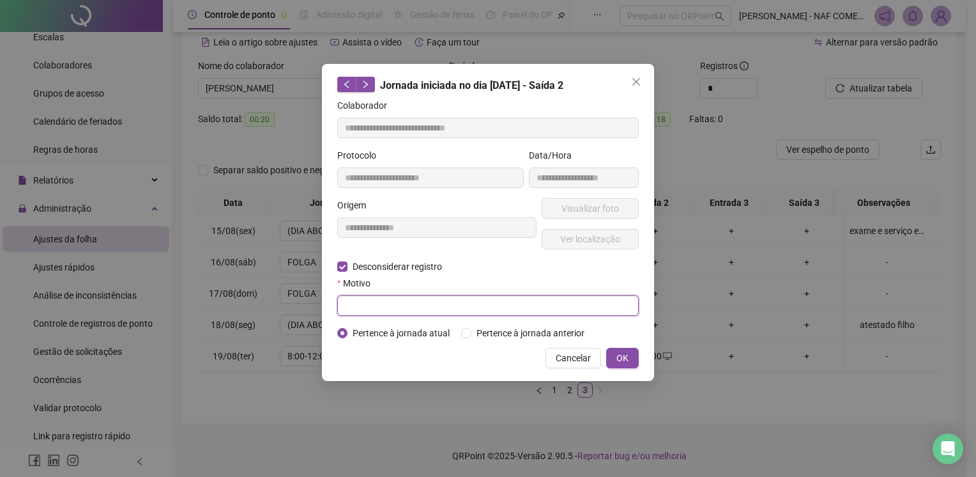
click at [355, 300] on input "text" at bounding box center [487, 305] width 301 height 20
type input "****"
click at [623, 362] on span "OK" at bounding box center [622, 358] width 12 height 14
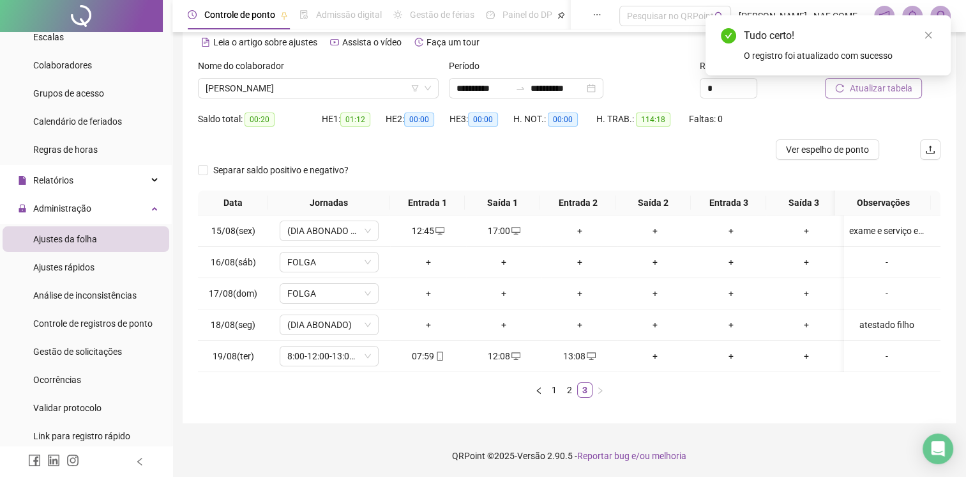
click at [893, 91] on span "Atualizar tabela" at bounding box center [881, 88] width 63 height 14
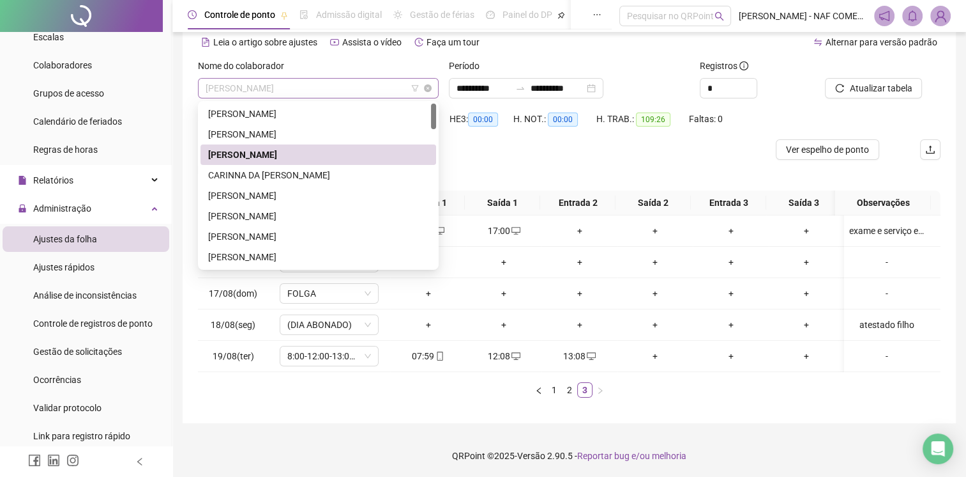
click at [376, 89] on span "[PERSON_NAME]" at bounding box center [318, 88] width 225 height 19
click at [262, 172] on div "CARINNA DA [PERSON_NAME]" at bounding box center [318, 175] width 220 height 14
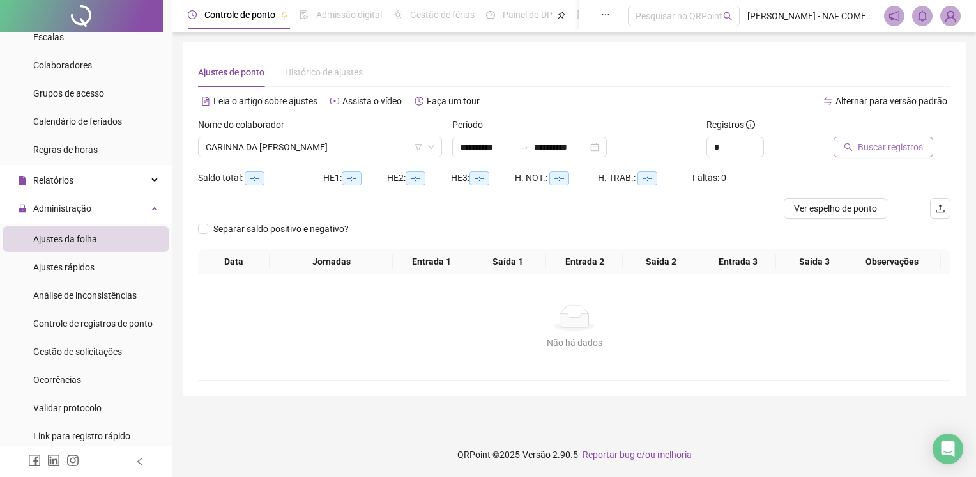
click at [897, 147] on span "Buscar registros" at bounding box center [890, 147] width 65 height 14
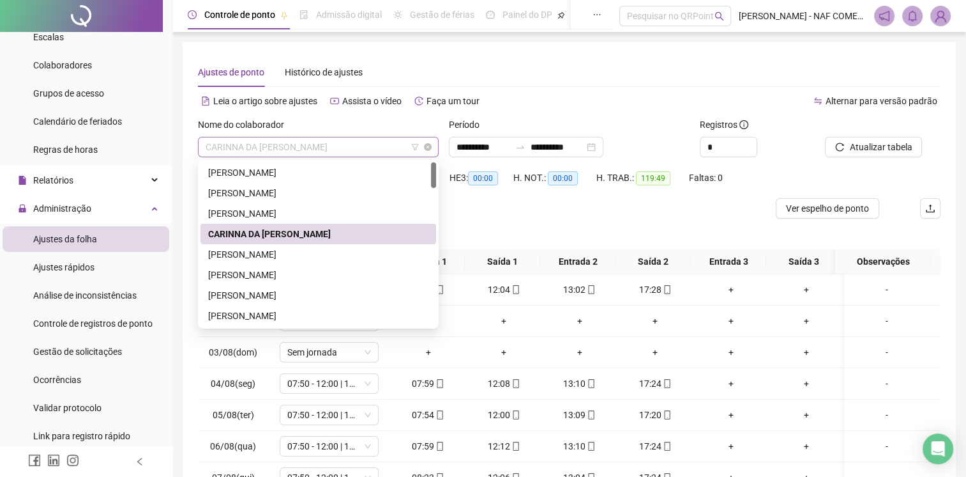
click at [312, 142] on span "CARINNA DA [PERSON_NAME]" at bounding box center [318, 146] width 225 height 19
click at [253, 259] on div "[PERSON_NAME]" at bounding box center [318, 254] width 220 height 14
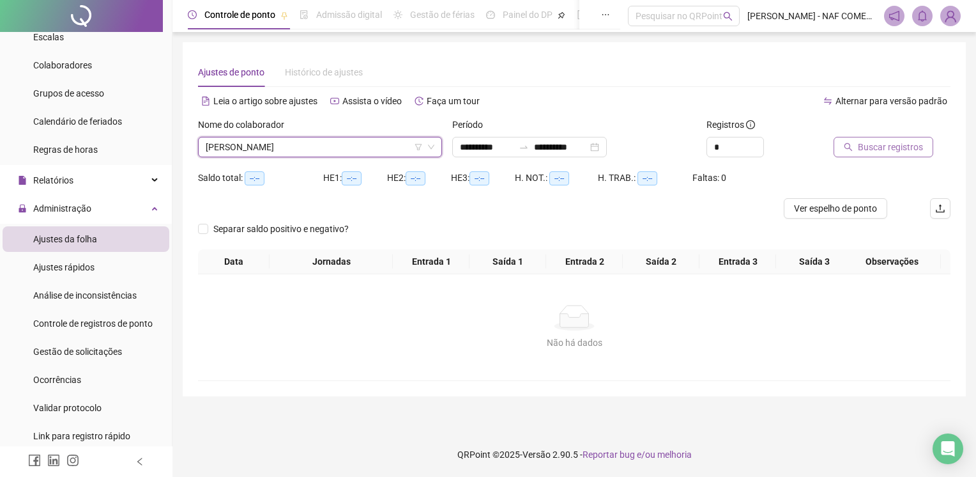
click at [881, 151] on span "Buscar registros" at bounding box center [890, 147] width 65 height 14
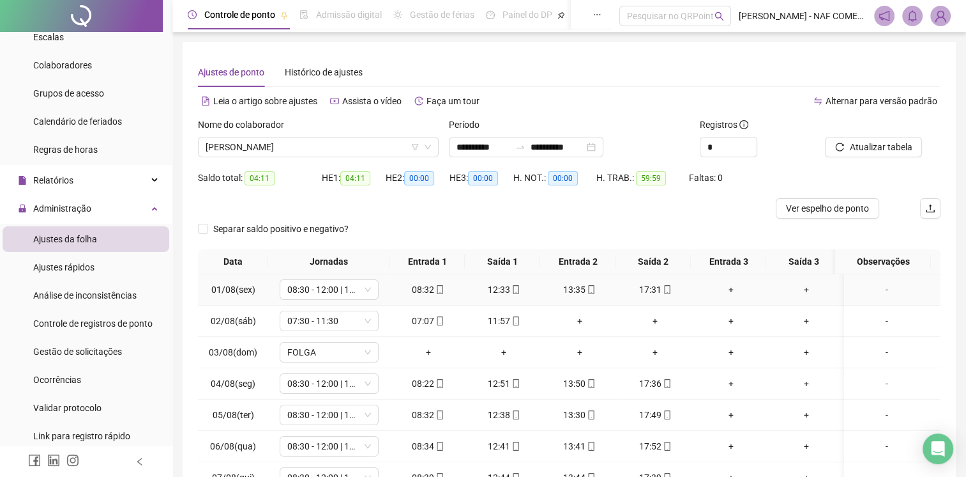
scroll to position [131, 0]
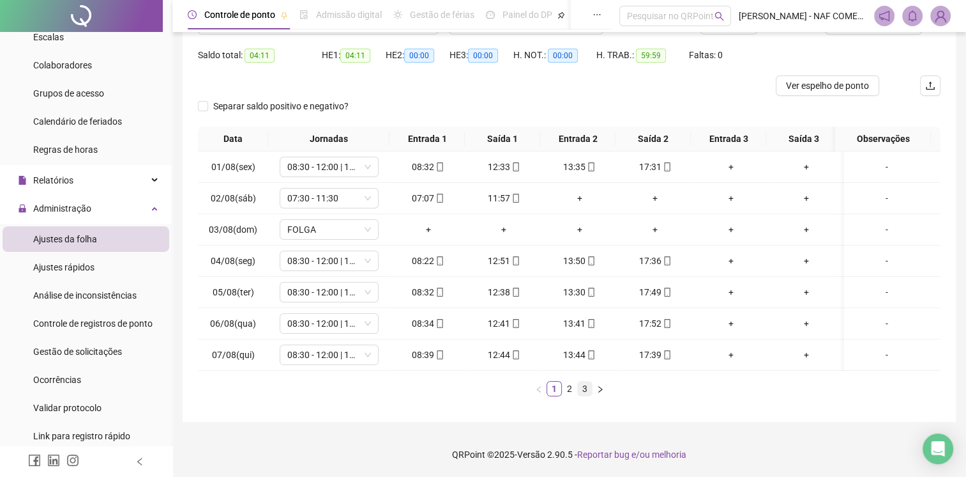
click at [587, 392] on link "3" at bounding box center [585, 388] width 14 height 14
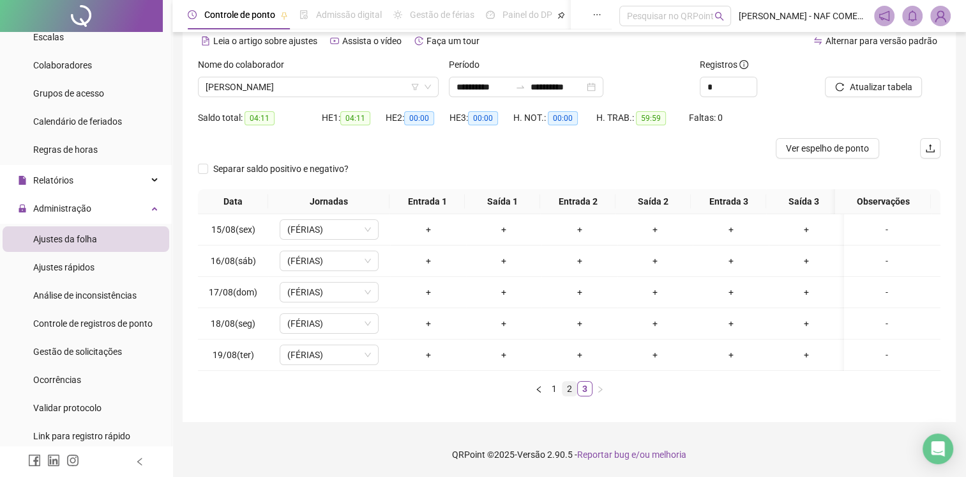
click at [564, 391] on link "2" at bounding box center [570, 388] width 14 height 14
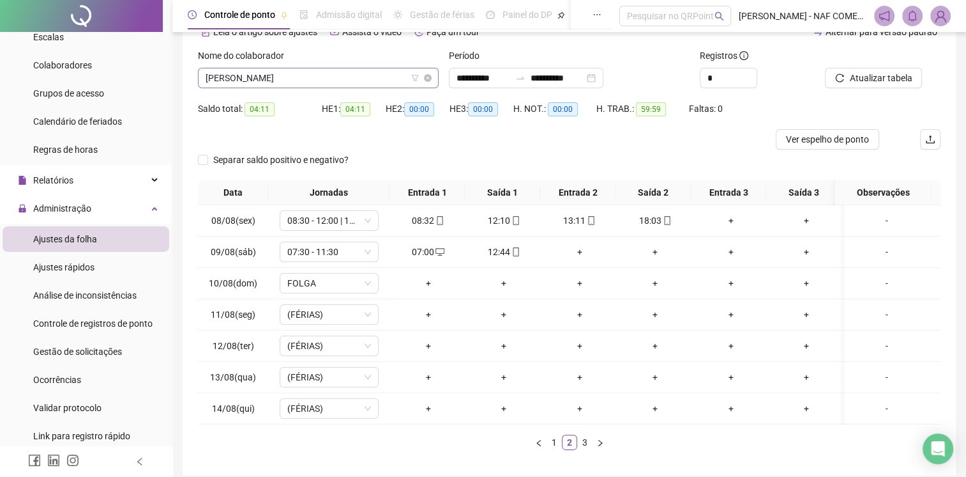
click at [322, 68] on span "[PERSON_NAME]" at bounding box center [318, 77] width 225 height 19
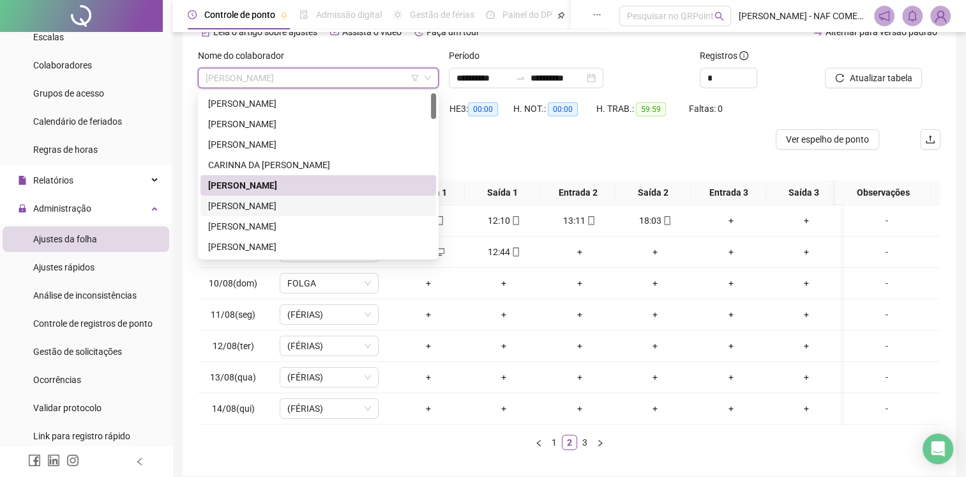
click at [236, 213] on div "[PERSON_NAME]" at bounding box center [319, 205] width 236 height 20
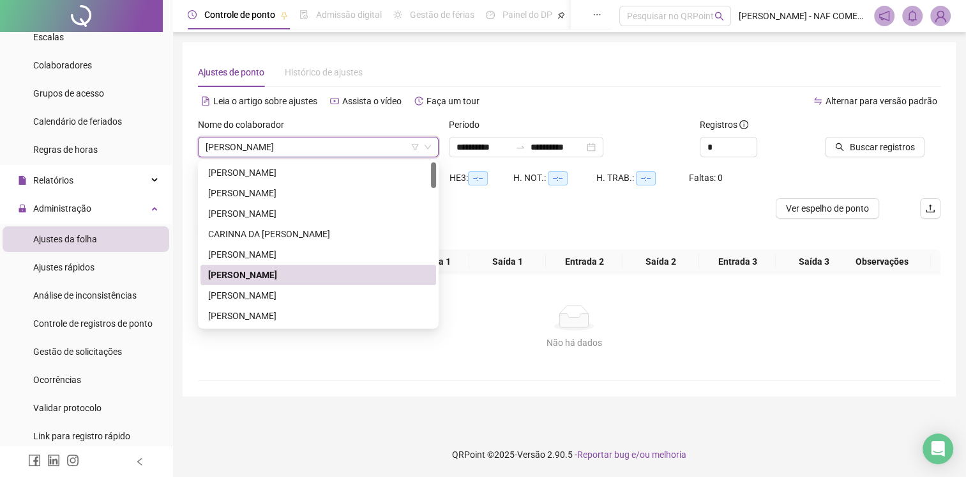
scroll to position [0, 0]
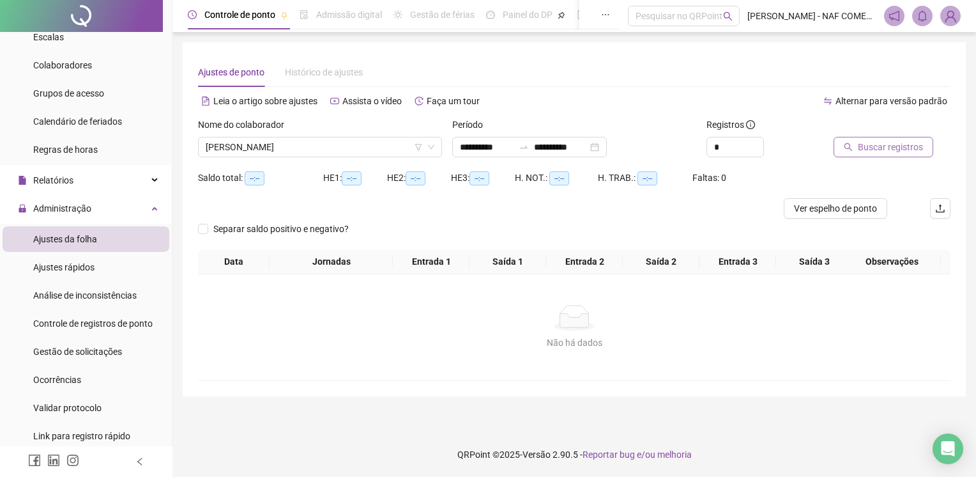
click at [915, 147] on span "Buscar registros" at bounding box center [890, 147] width 65 height 14
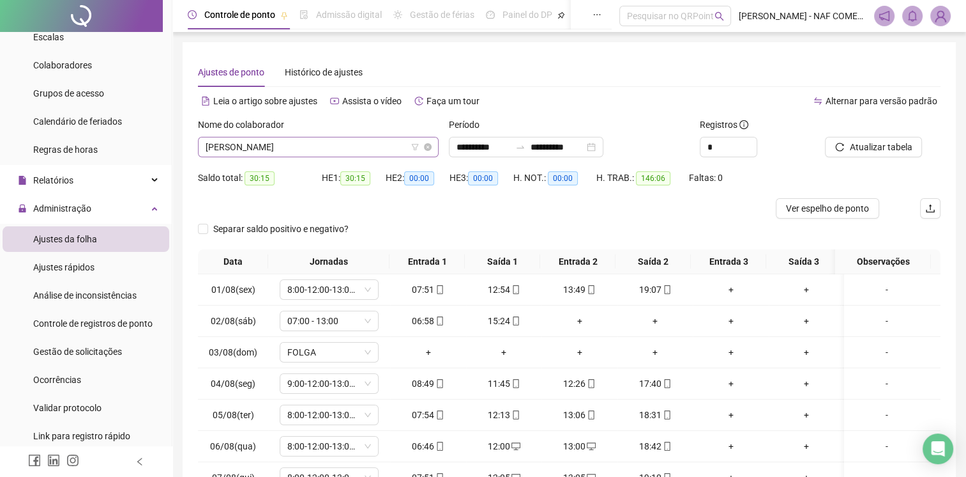
click at [363, 142] on span "[PERSON_NAME]" at bounding box center [318, 146] width 225 height 19
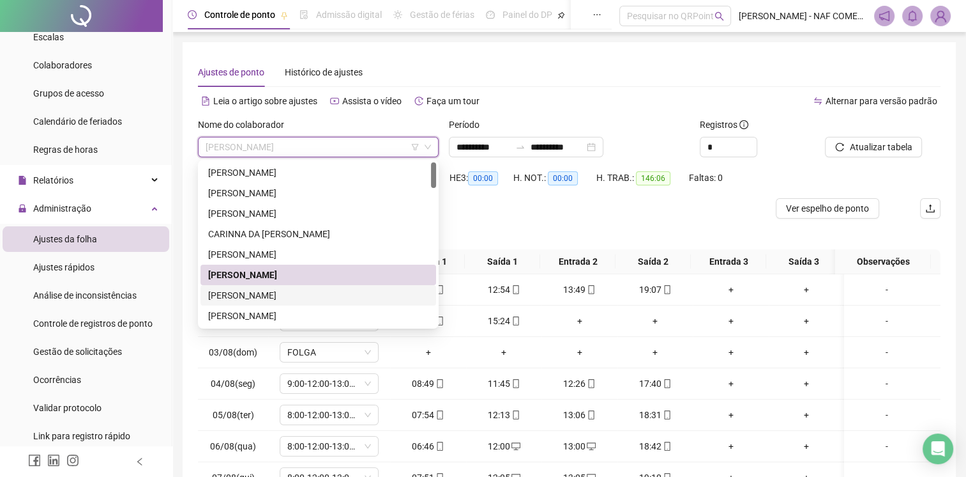
click at [256, 293] on div "[PERSON_NAME]" at bounding box center [318, 295] width 220 height 14
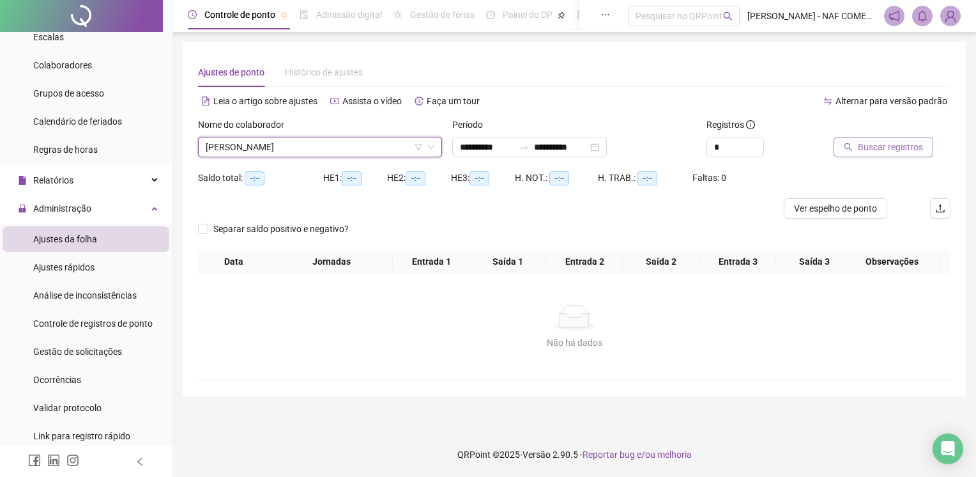
click at [881, 147] on span "Buscar registros" at bounding box center [890, 147] width 65 height 14
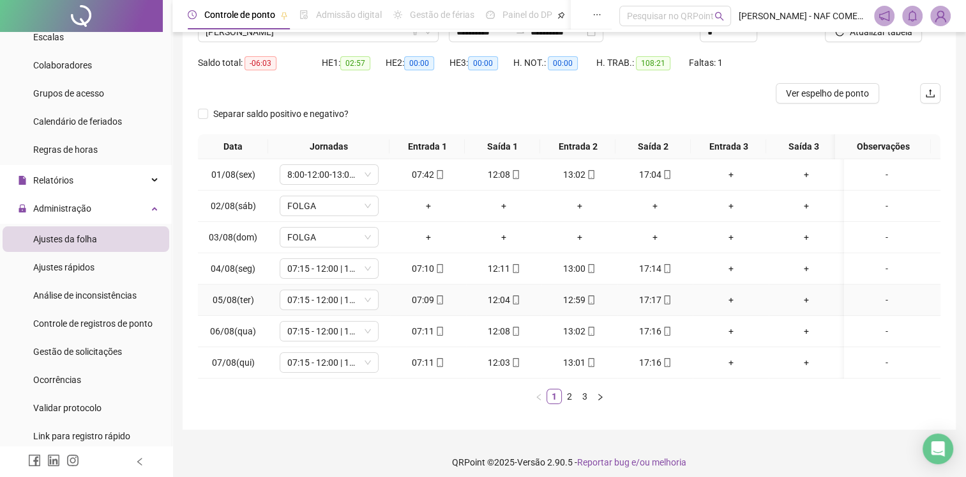
scroll to position [131, 0]
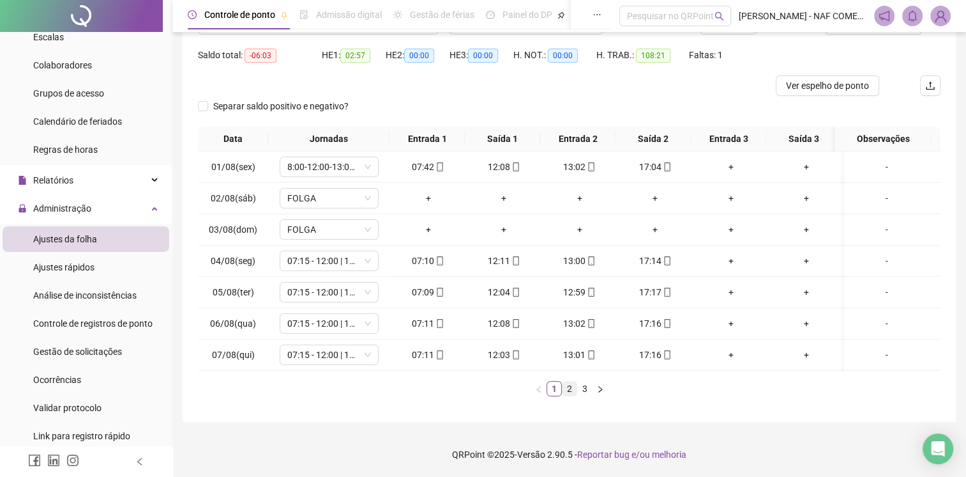
click at [570, 389] on link "2" at bounding box center [570, 388] width 14 height 14
click at [585, 387] on link "3" at bounding box center [585, 388] width 14 height 14
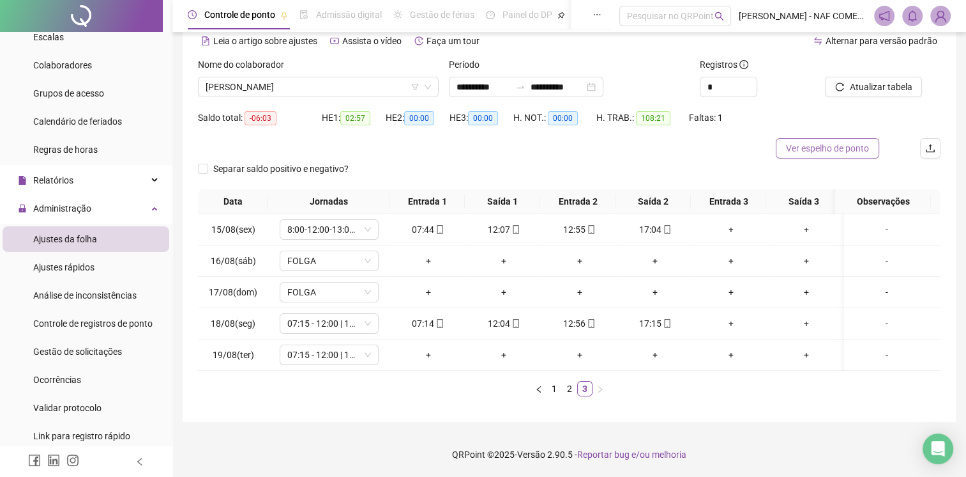
click at [841, 141] on span "Ver espelho de ponto" at bounding box center [827, 148] width 83 height 14
